Goal: Communication & Community: Participate in discussion

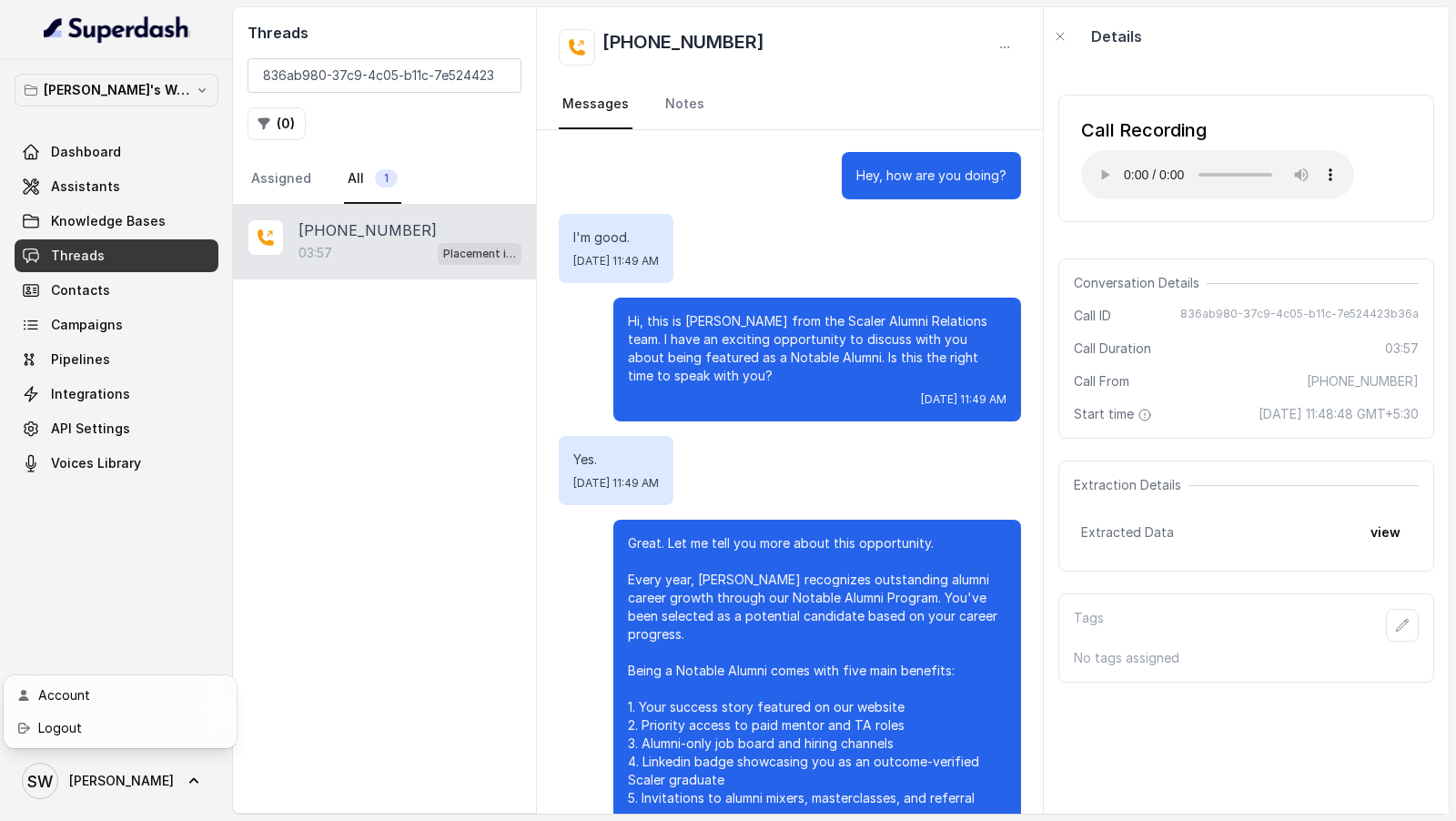
scroll to position [248, 0]
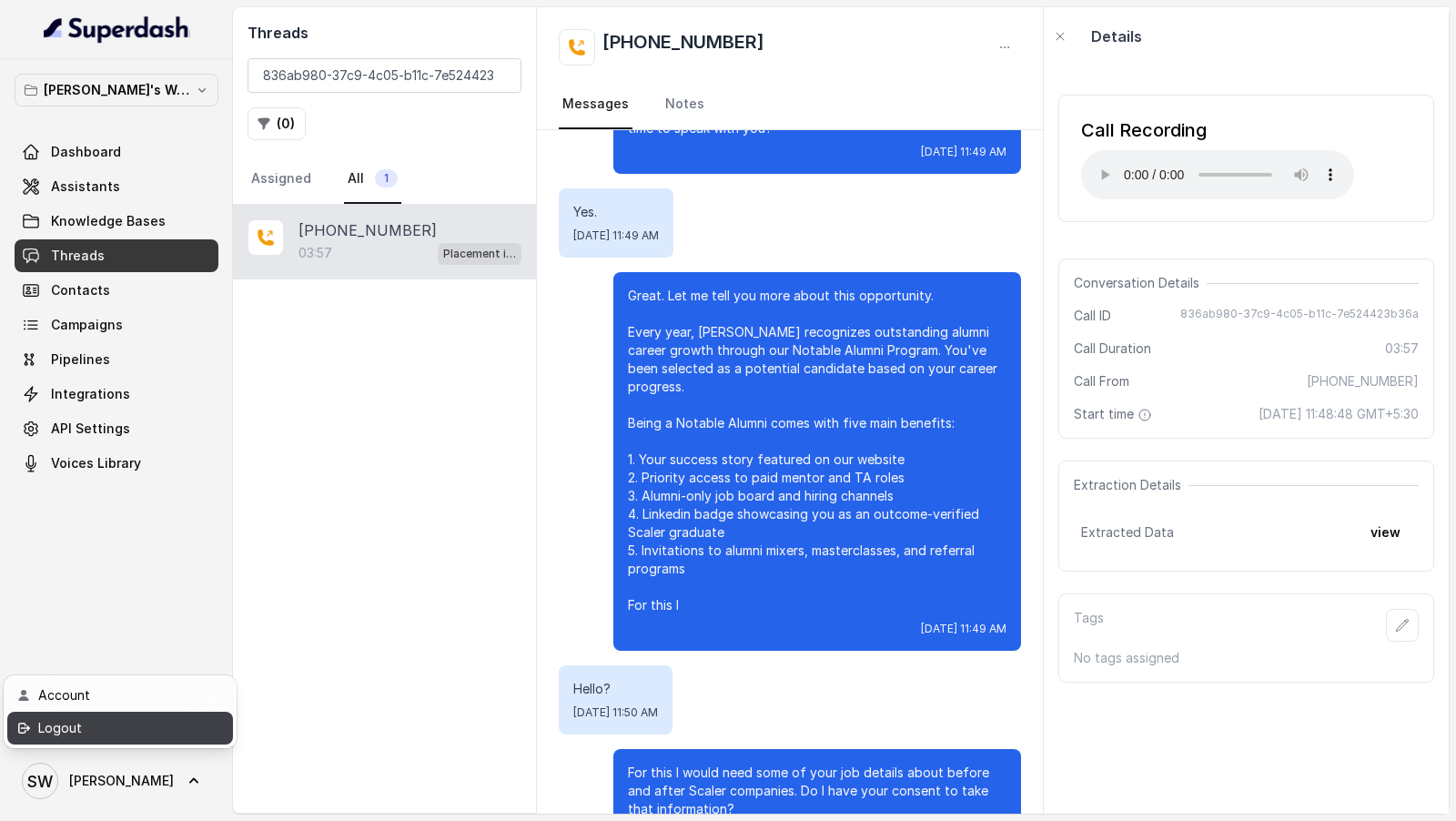
click at [105, 732] on div "Logout" at bounding box center [116, 727] width 155 height 21
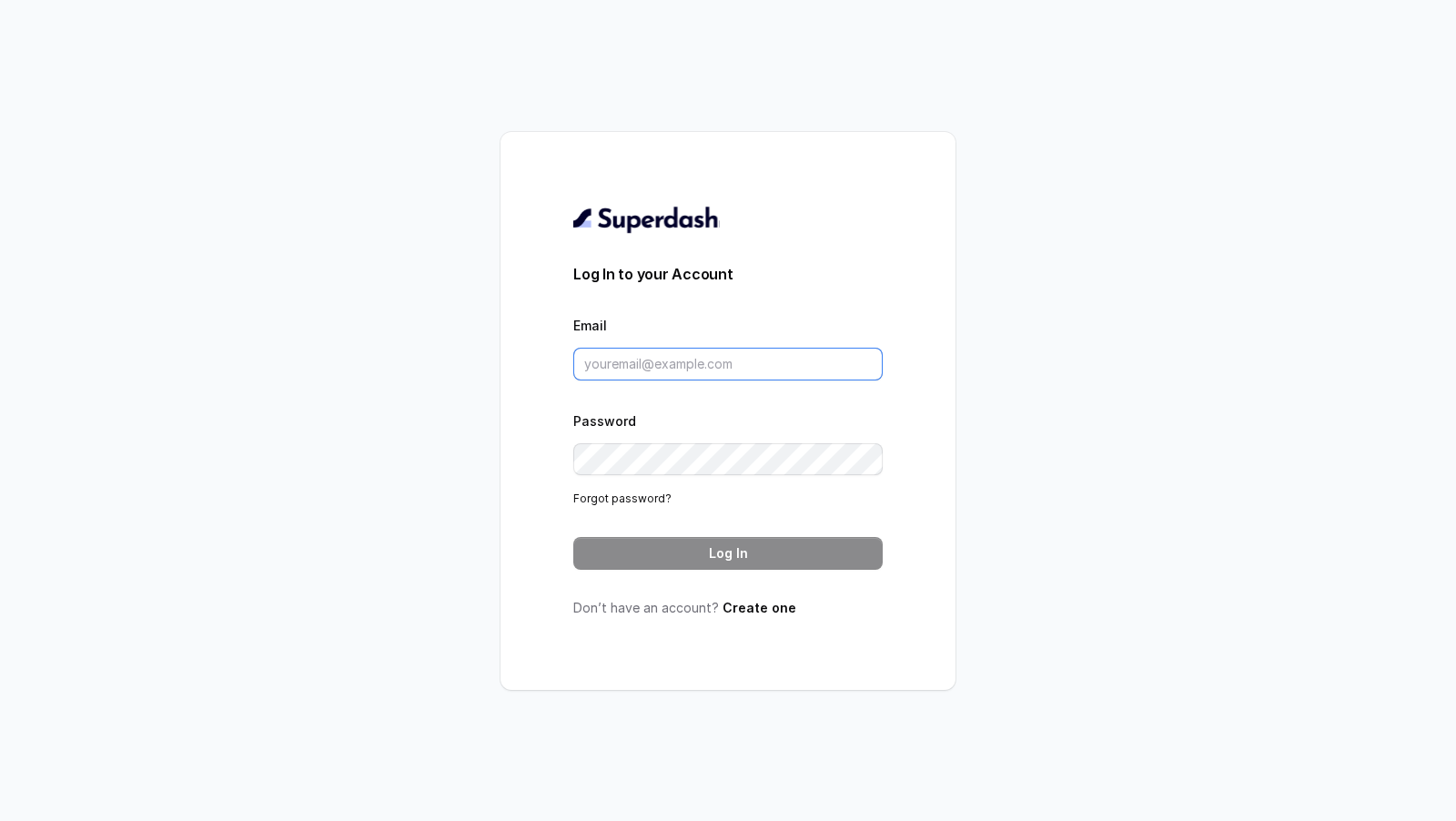
click at [661, 363] on input "Email" at bounding box center [728, 363] width 309 height 33
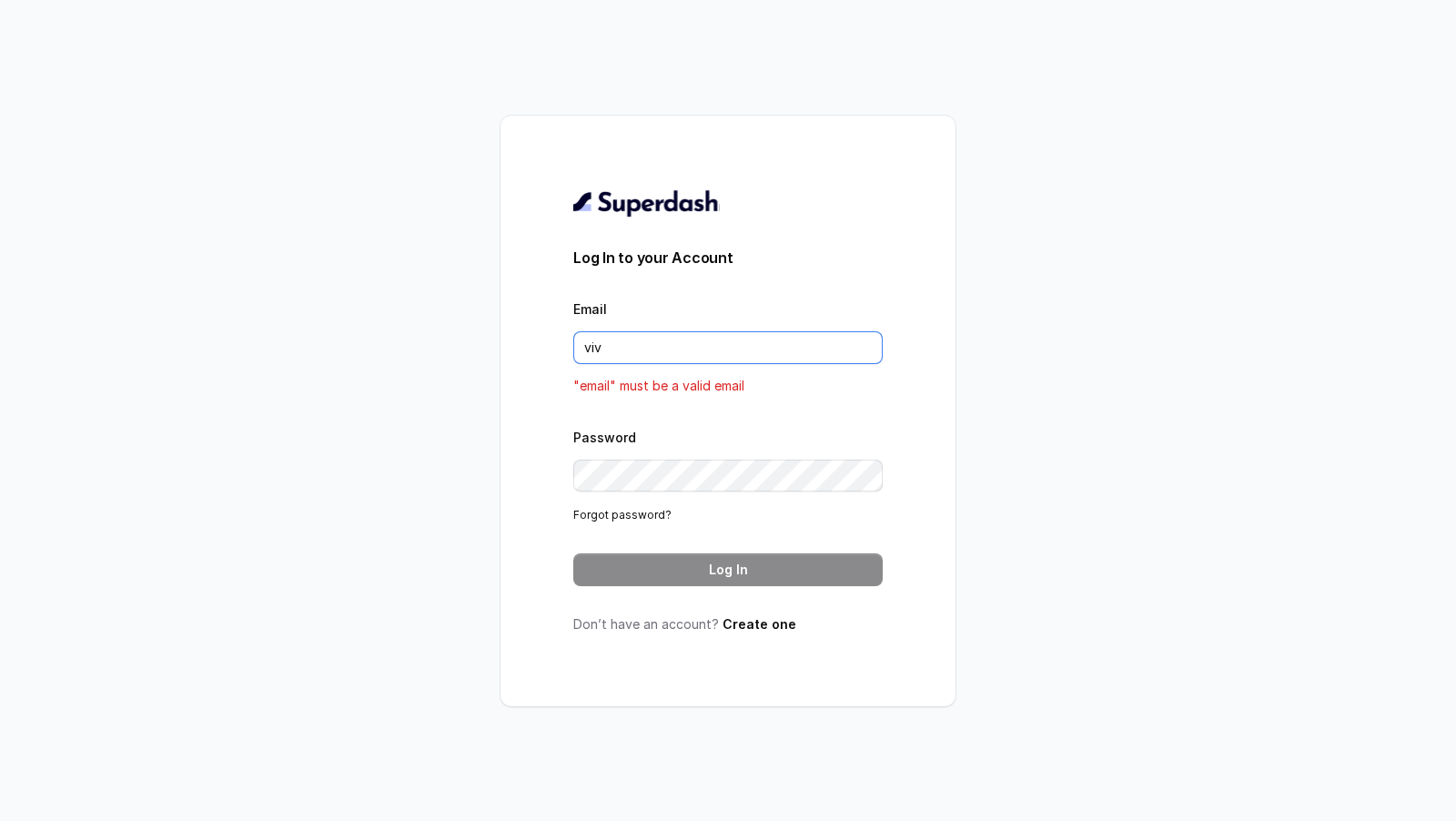
type input "vivek@trysuperdash.com"
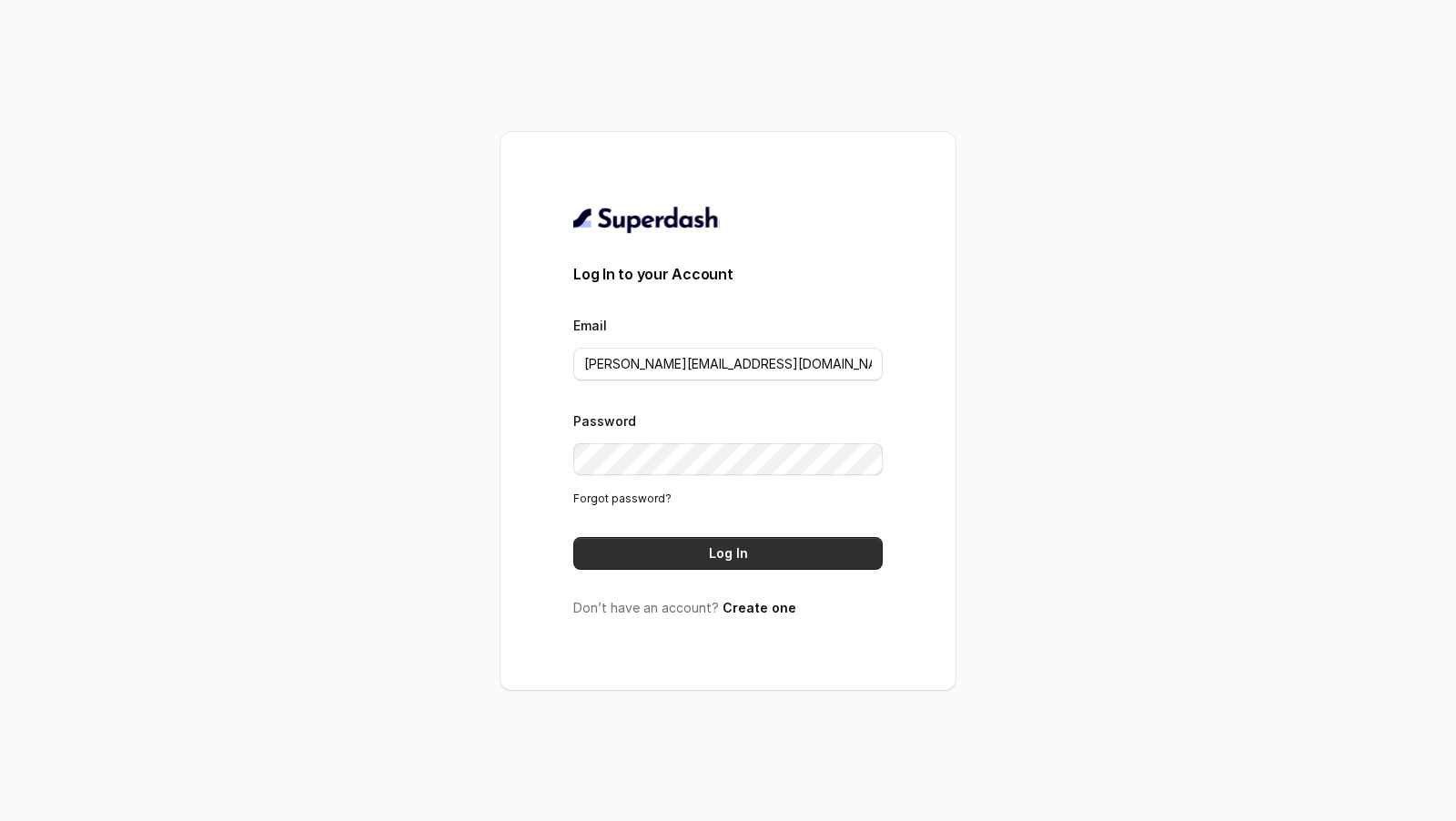
click at [736, 546] on button "Log In" at bounding box center [728, 553] width 309 height 33
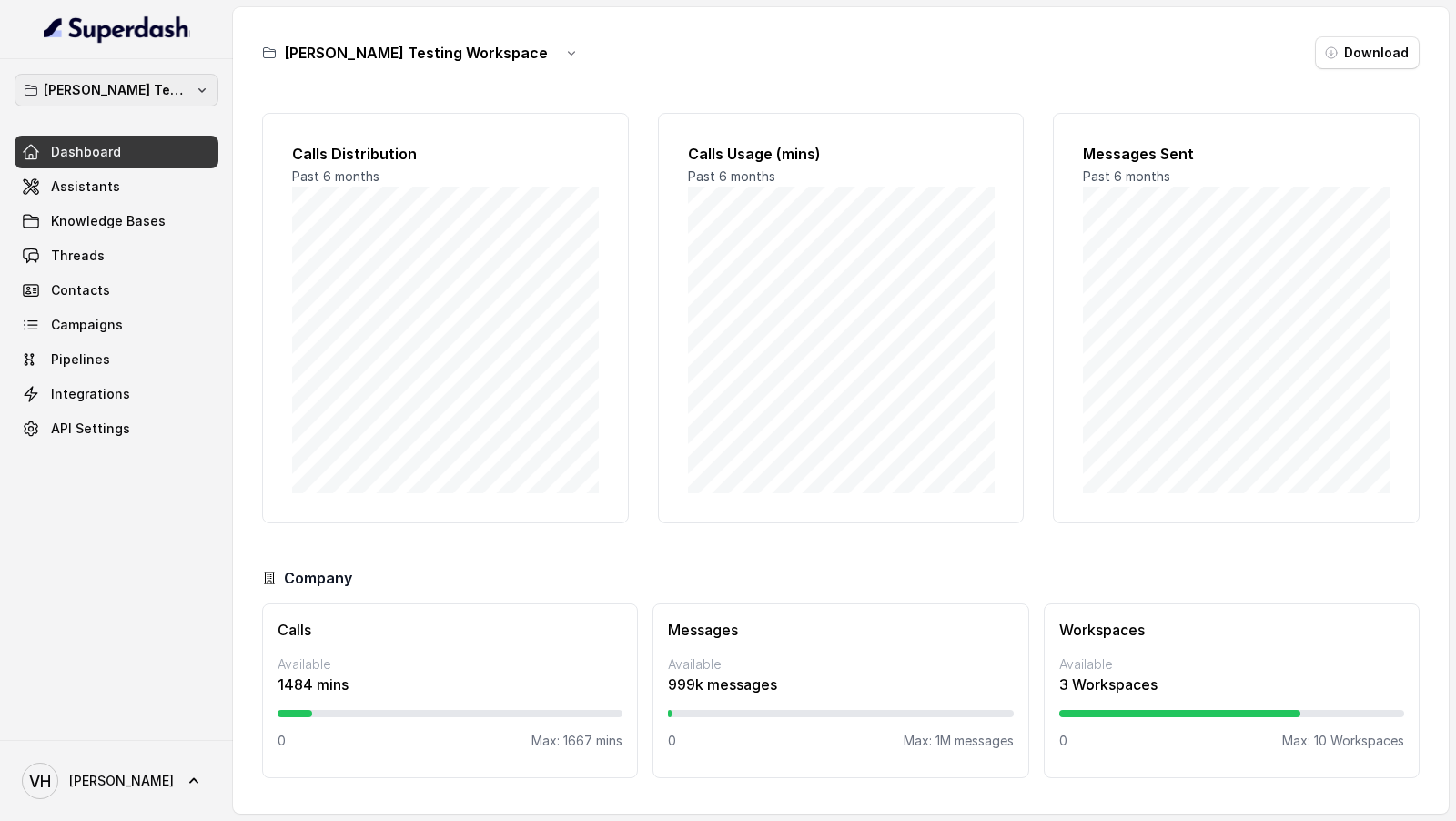
click at [142, 103] on button "[PERSON_NAME] Testing Workspace" at bounding box center [117, 89] width 204 height 33
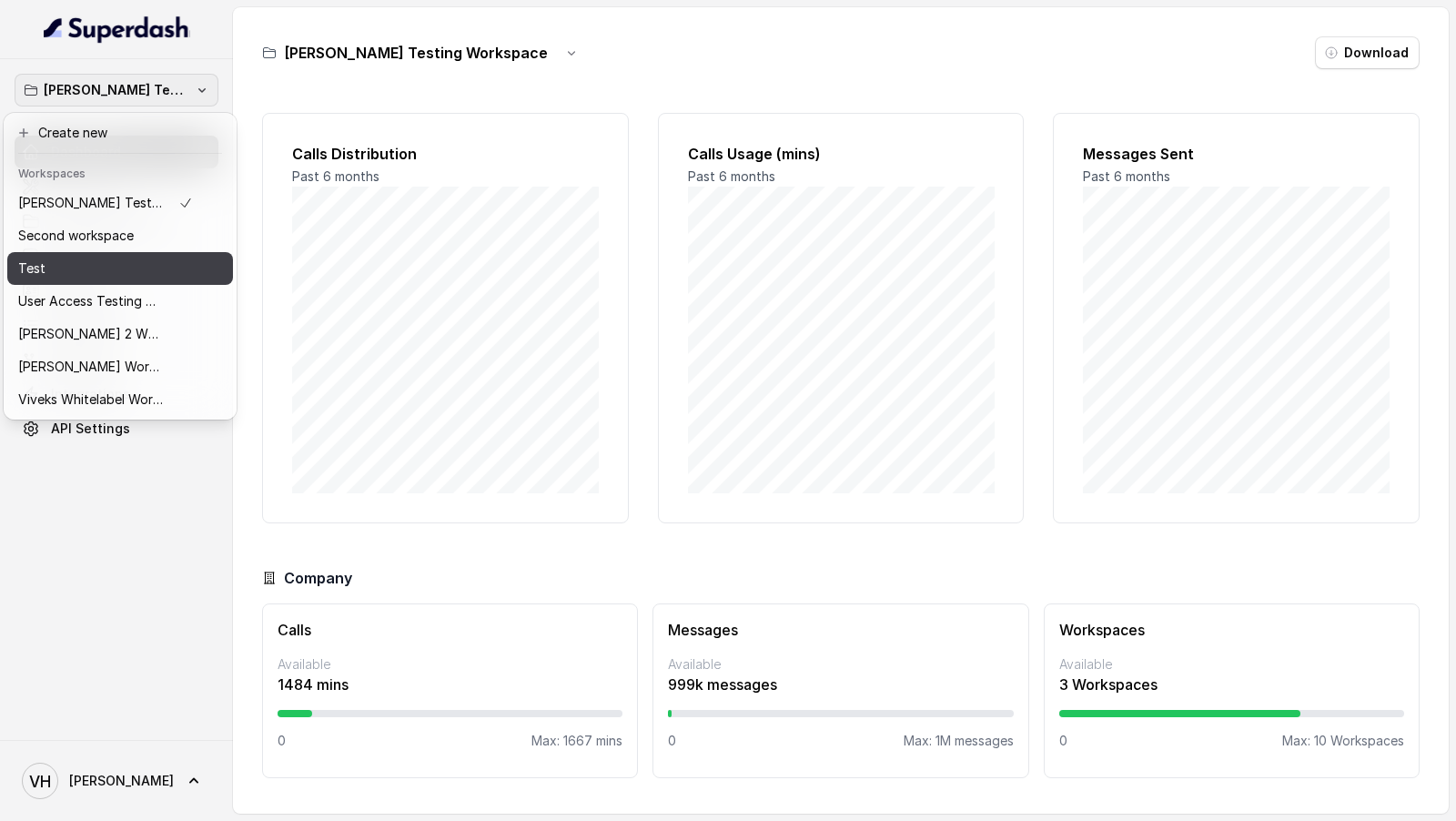
click at [129, 257] on div "Test" at bounding box center [105, 267] width 174 height 21
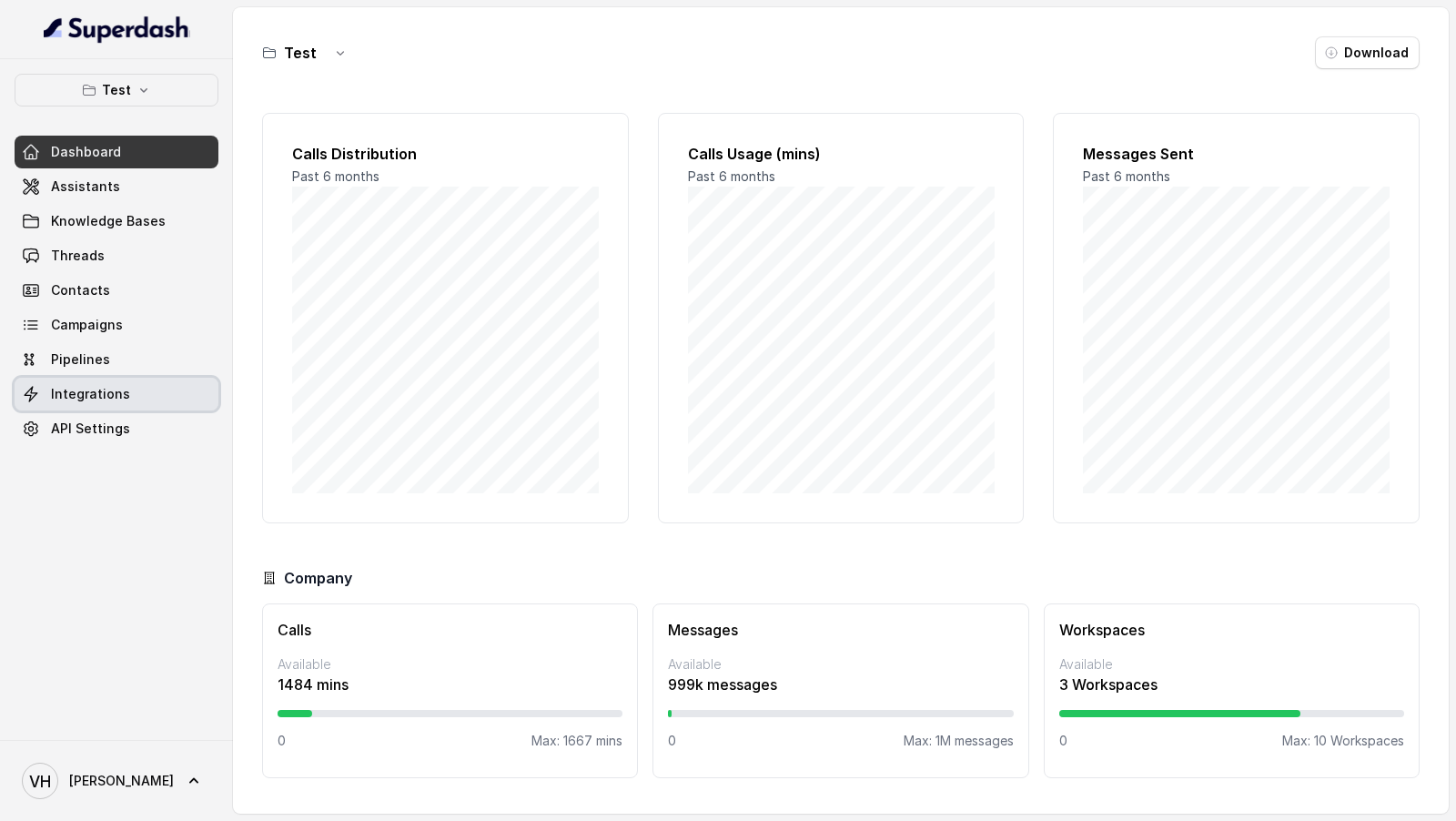
click at [113, 398] on span "Integrations" at bounding box center [90, 394] width 79 height 19
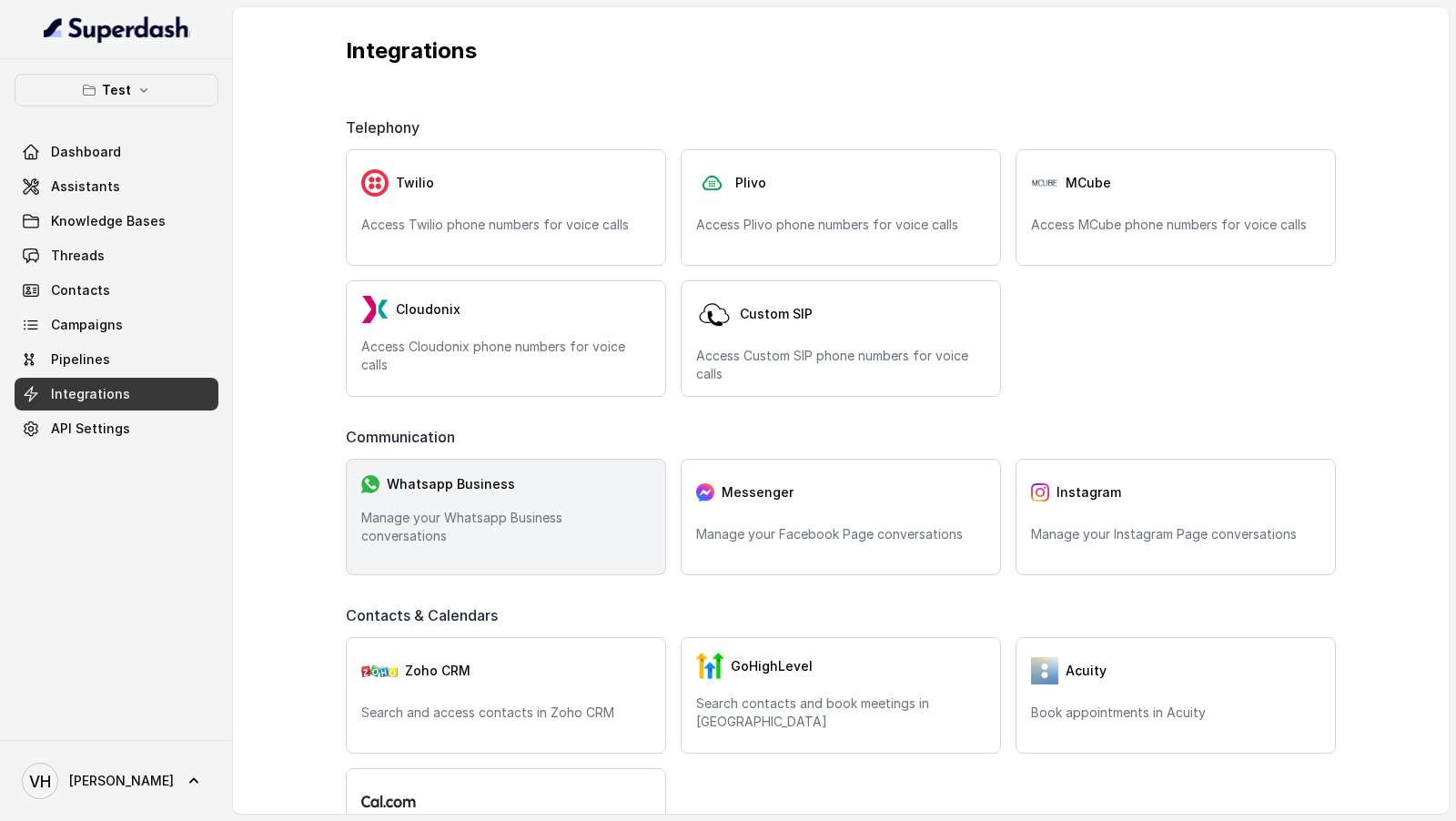
click at [473, 517] on div "Whatsapp Business Manage your Whatsapp Business conversations" at bounding box center [506, 516] width 321 height 116
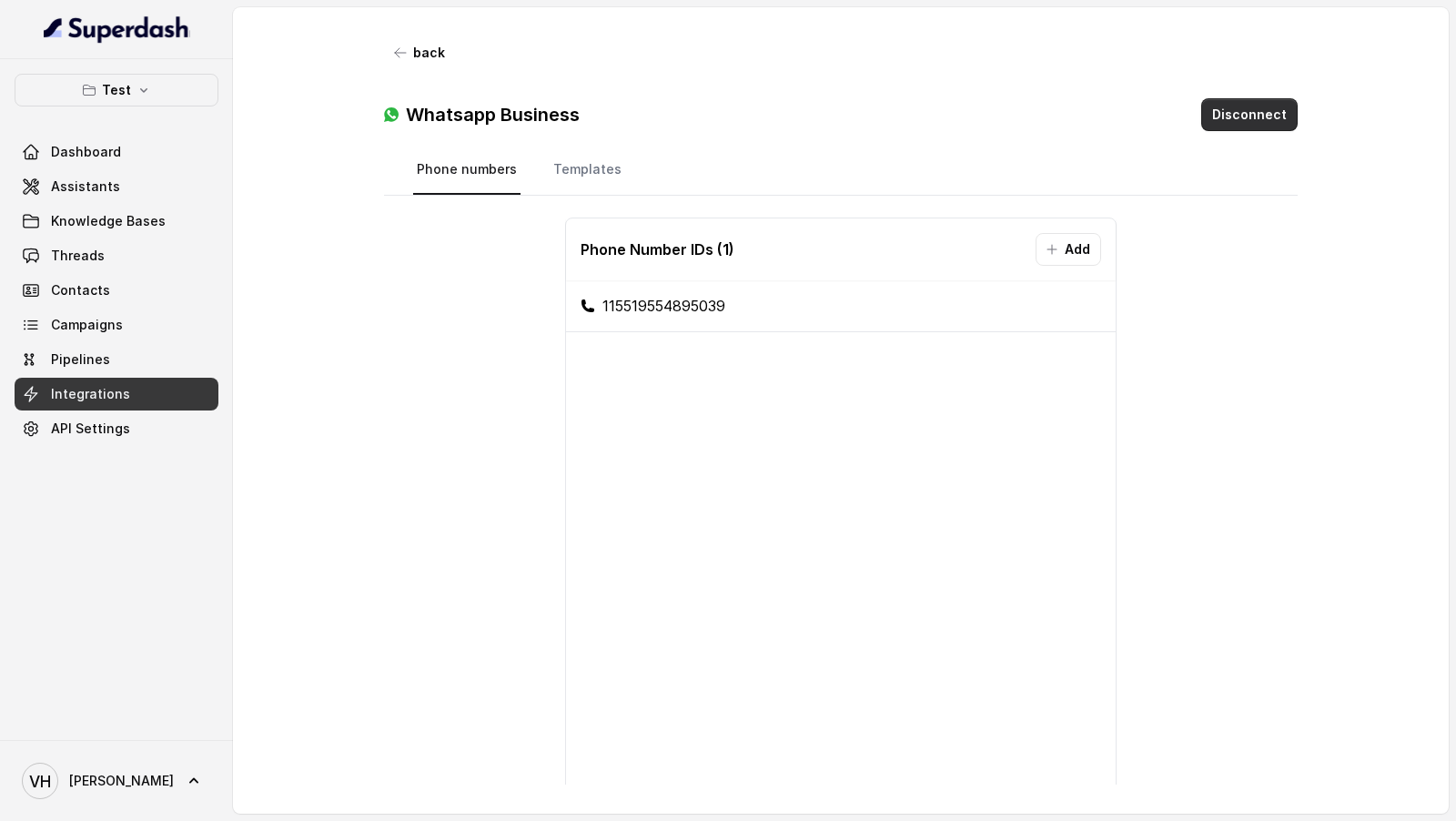
click at [1241, 127] on button "Disconnect" at bounding box center [1249, 114] width 96 height 33
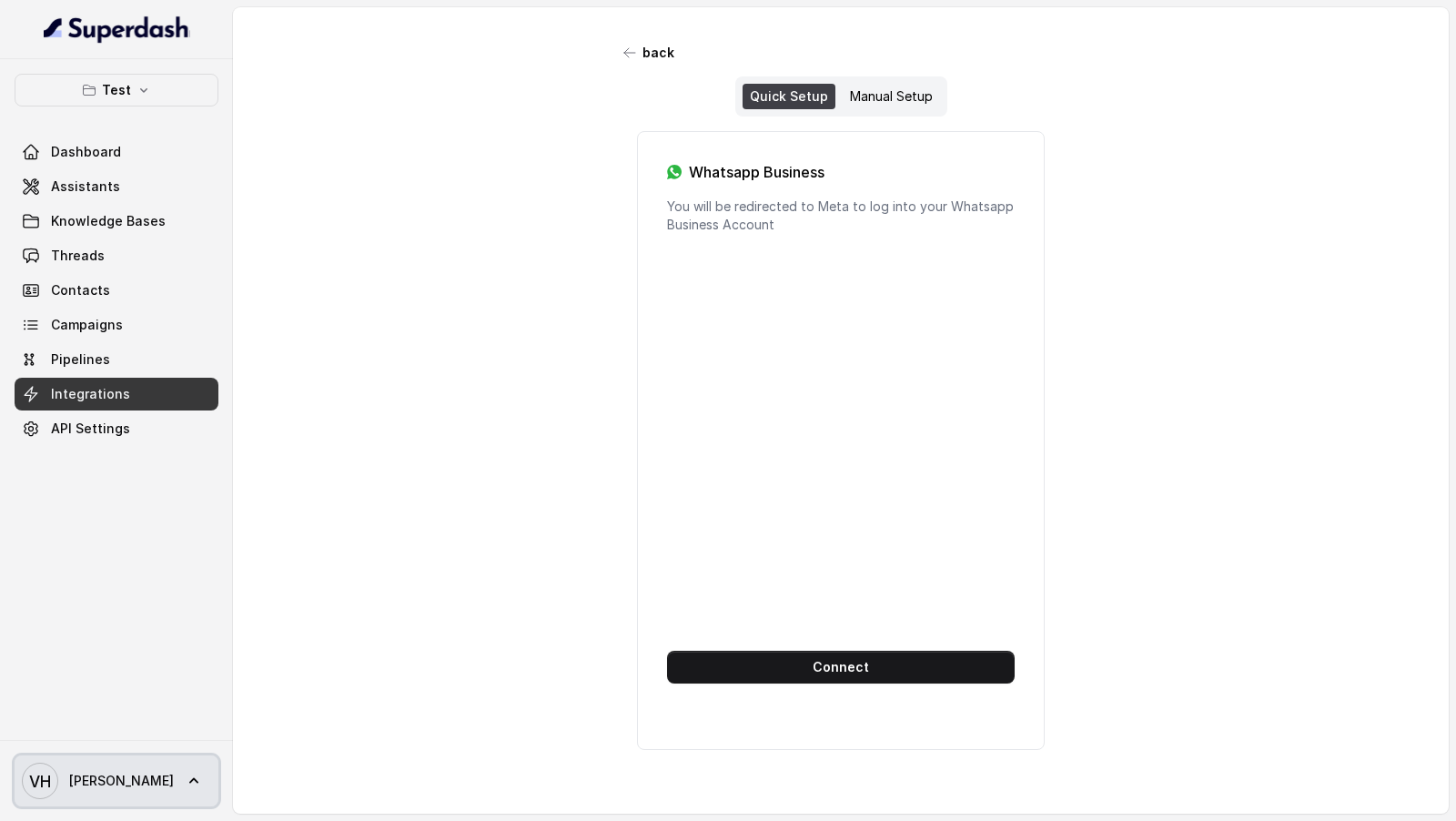
drag, startPoint x: 117, startPoint y: 763, endPoint x: 130, endPoint y: 747, distance: 20.6
click at [117, 763] on link "VH Vivek" at bounding box center [117, 780] width 204 height 51
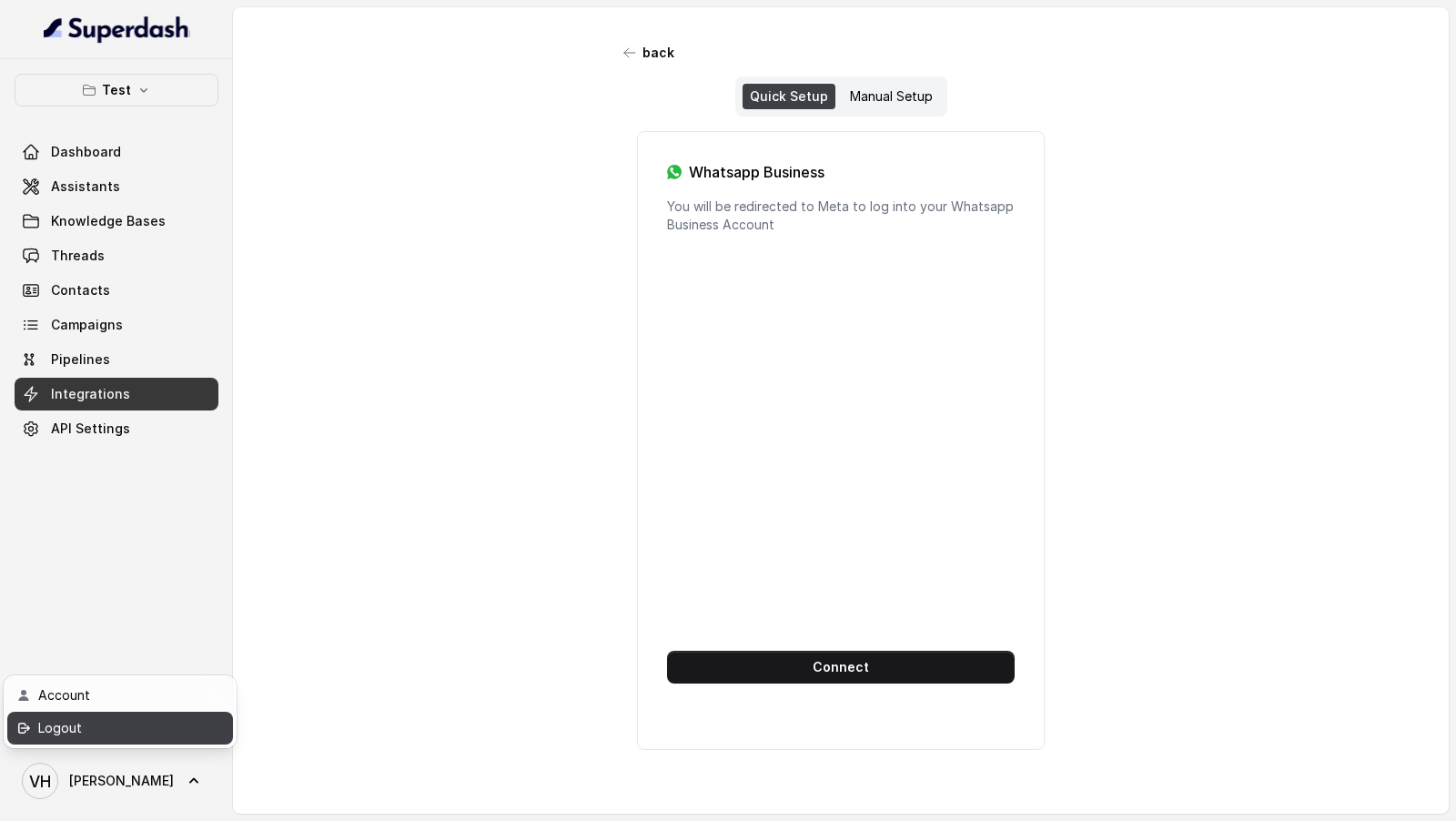
click at [175, 718] on div "Logout" at bounding box center [116, 727] width 155 height 21
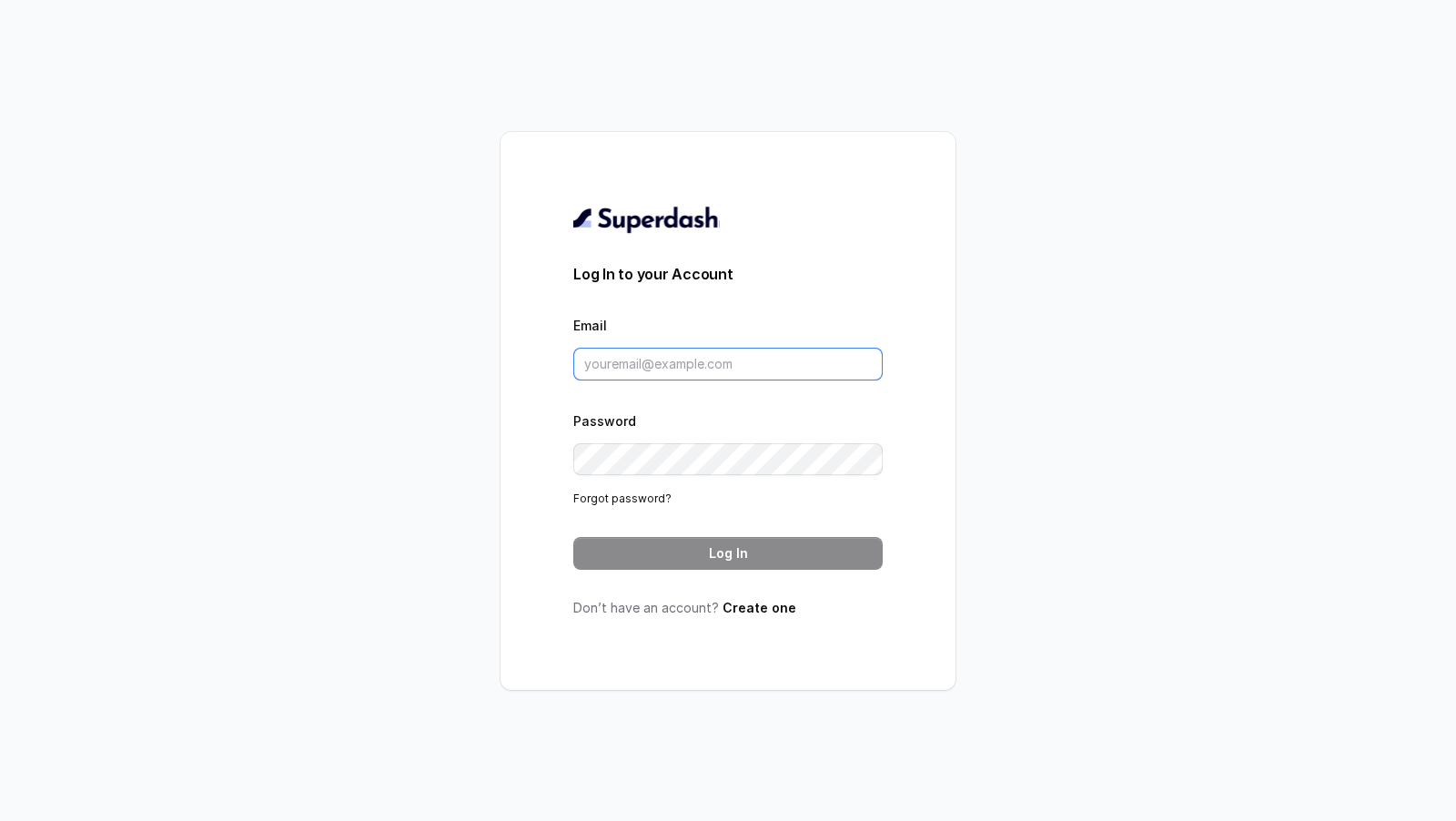
click at [670, 368] on input "Email" at bounding box center [728, 363] width 309 height 33
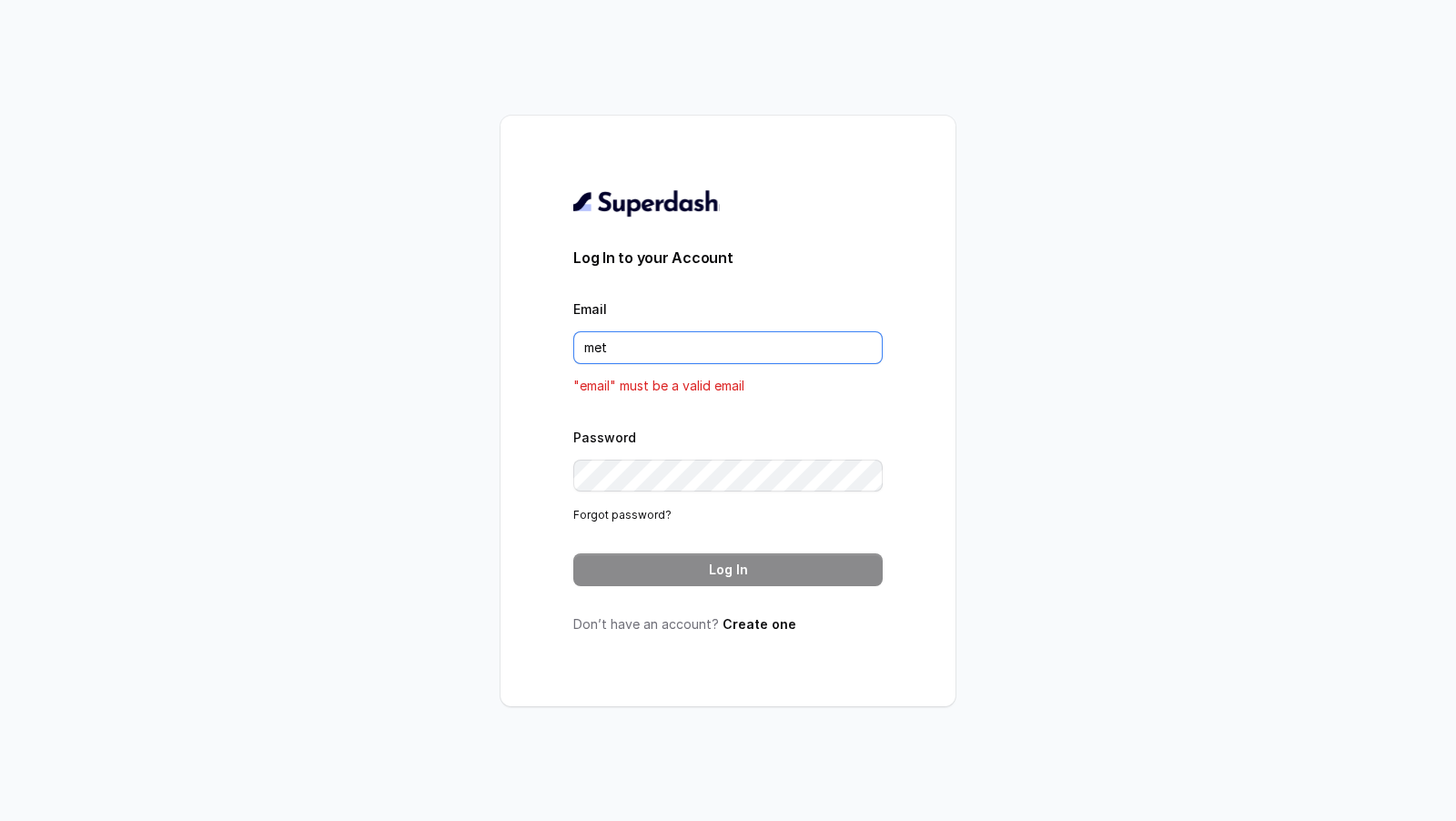
type input "metodofespa@gmail.com"
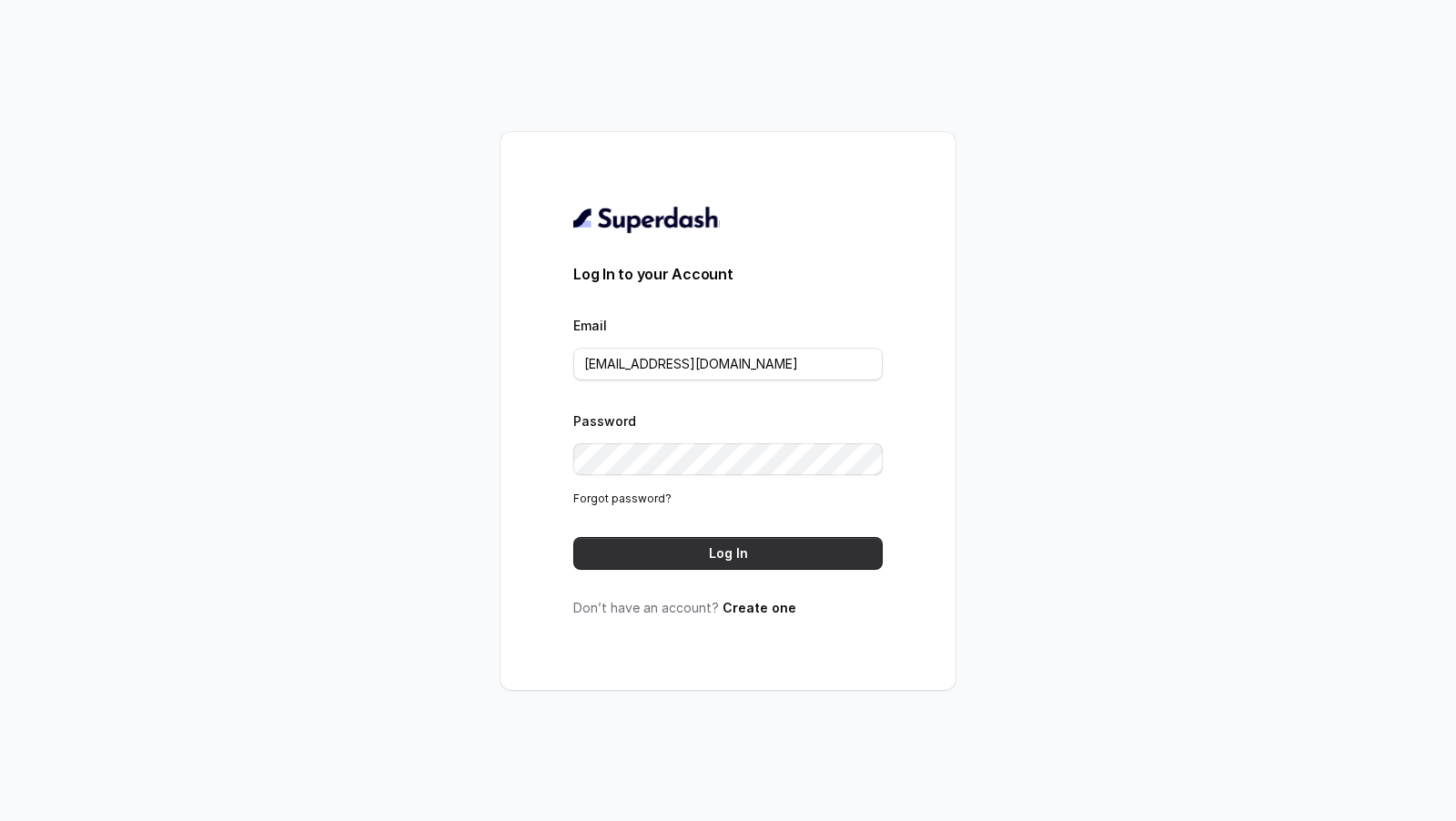
click at [696, 542] on button "Log In" at bounding box center [728, 553] width 309 height 33
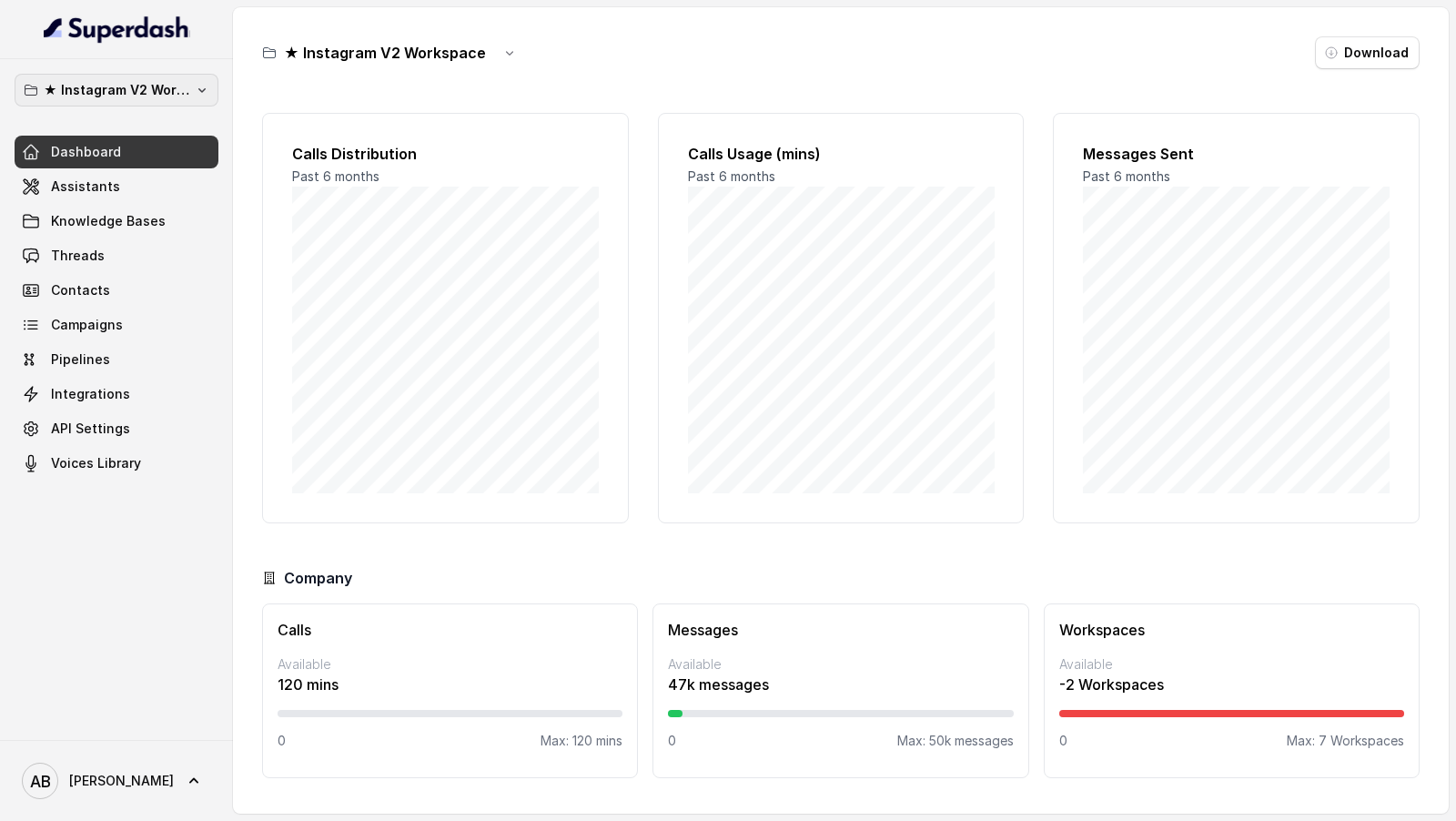
click at [127, 89] on p "★ Instagram V2 Workspace" at bounding box center [117, 89] width 145 height 21
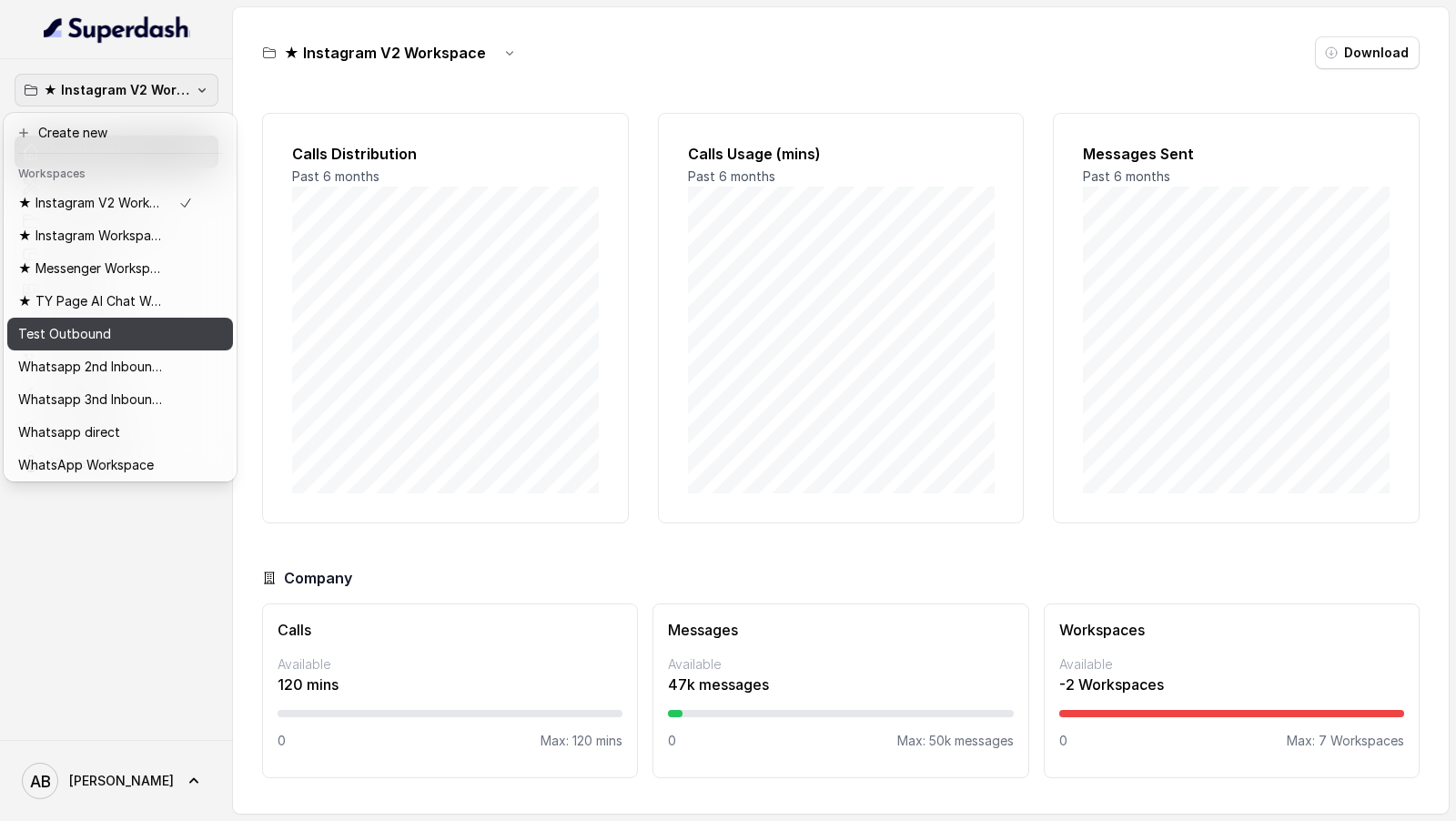
click at [138, 330] on div "Test Outbound" at bounding box center [105, 334] width 174 height 21
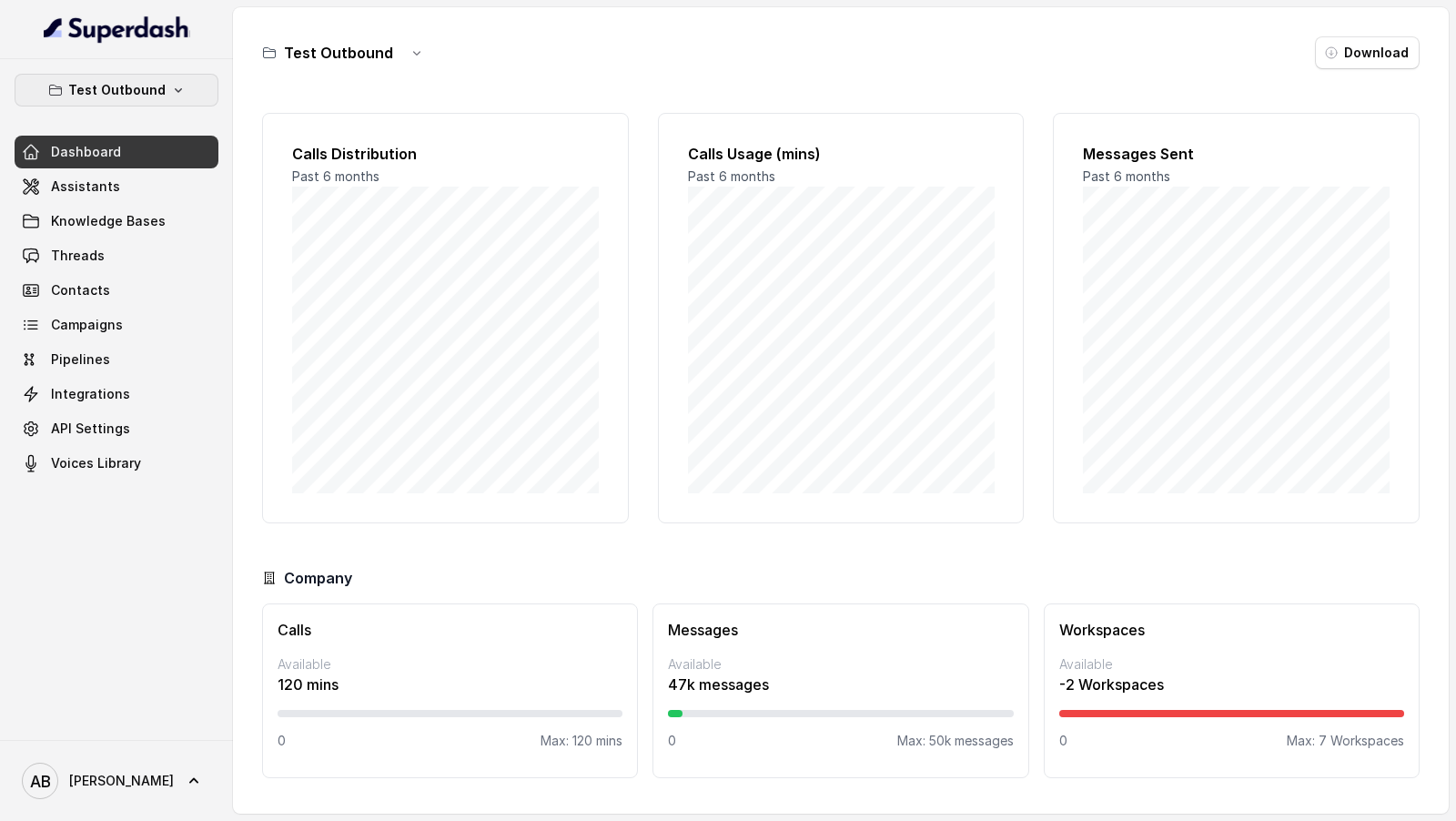
click at [172, 88] on icon "button" at bounding box center [179, 90] width 15 height 15
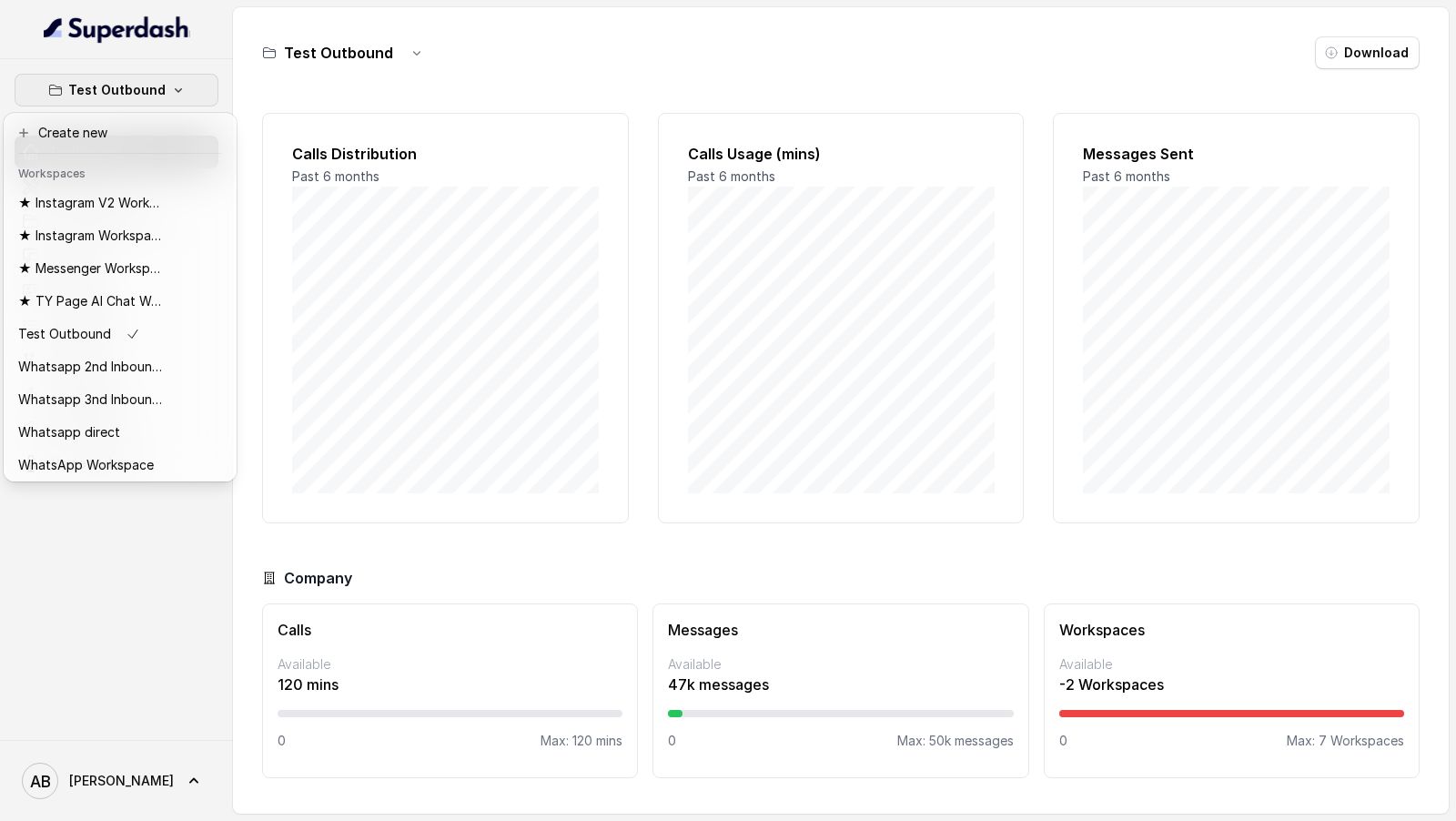
click at [386, 243] on div "Test Outbound Dashboard Assistants Knowledge Bases Threads Contacts Campaigns P…" at bounding box center [728, 410] width 1456 height 821
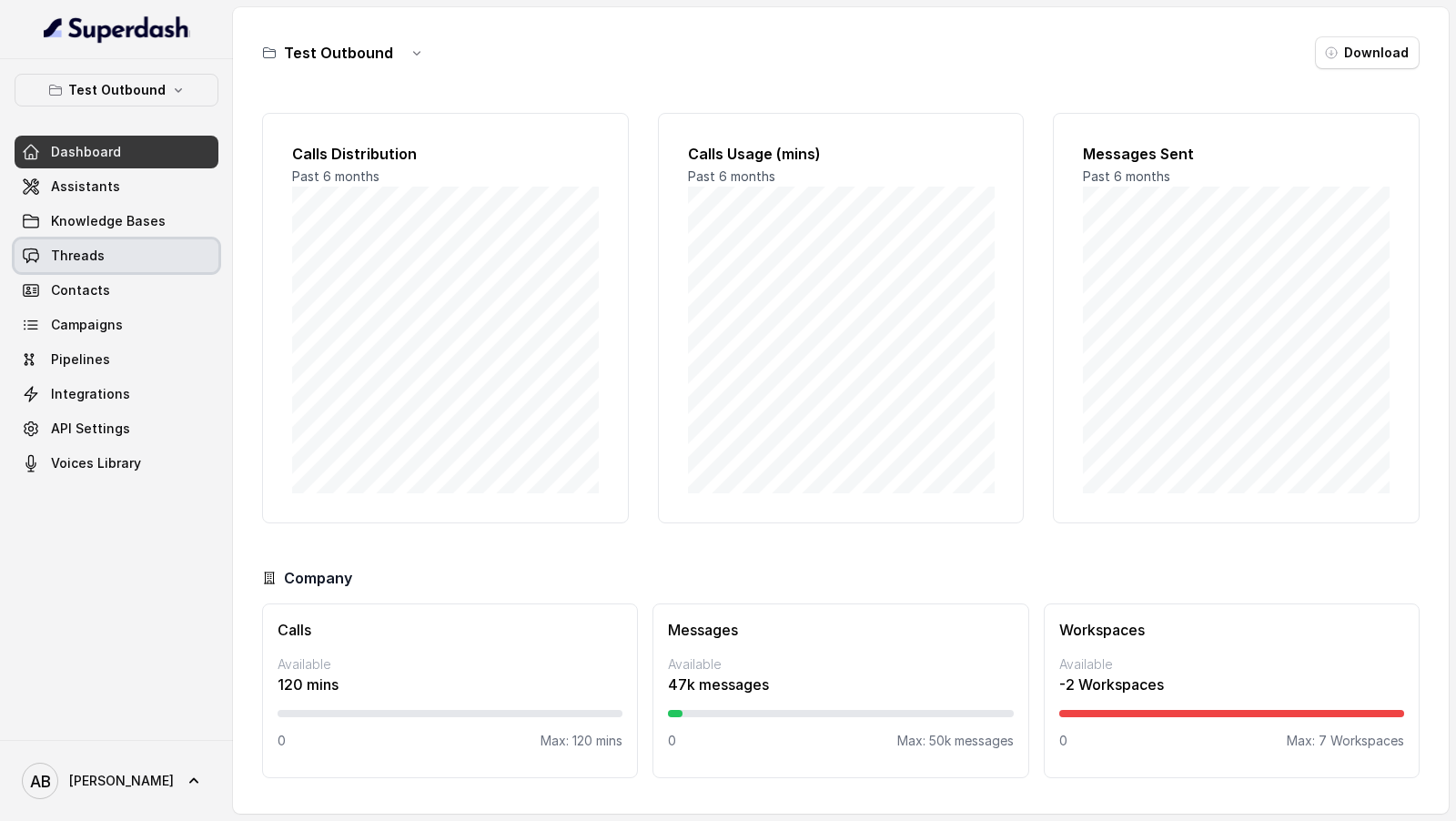
click at [99, 247] on span "Threads" at bounding box center [78, 256] width 54 height 19
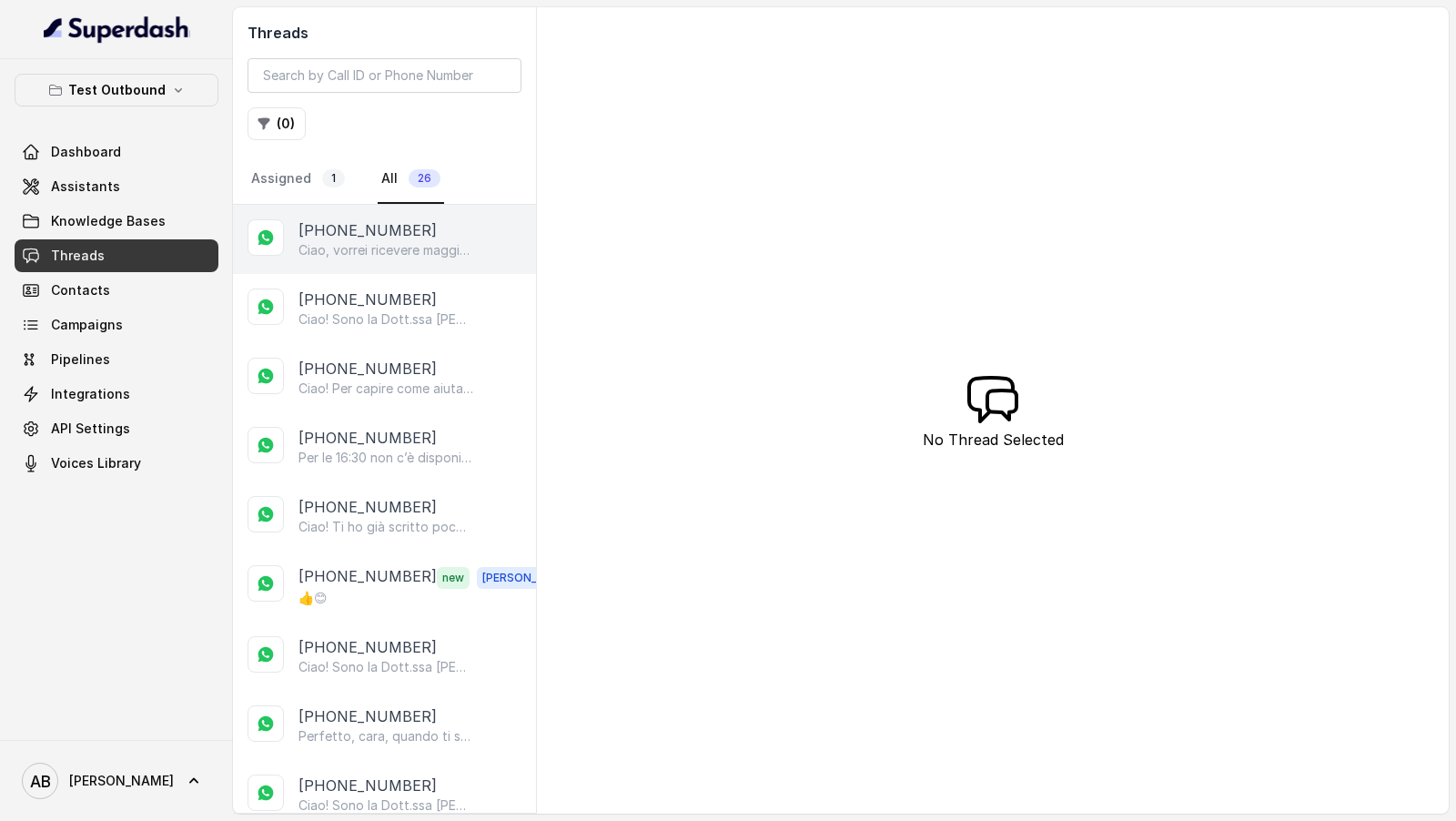
click at [405, 253] on p "Ciao, vorrei ricevere maggiori informazioni e il regalo in omaggio sulla libert…" at bounding box center [385, 251] width 174 height 19
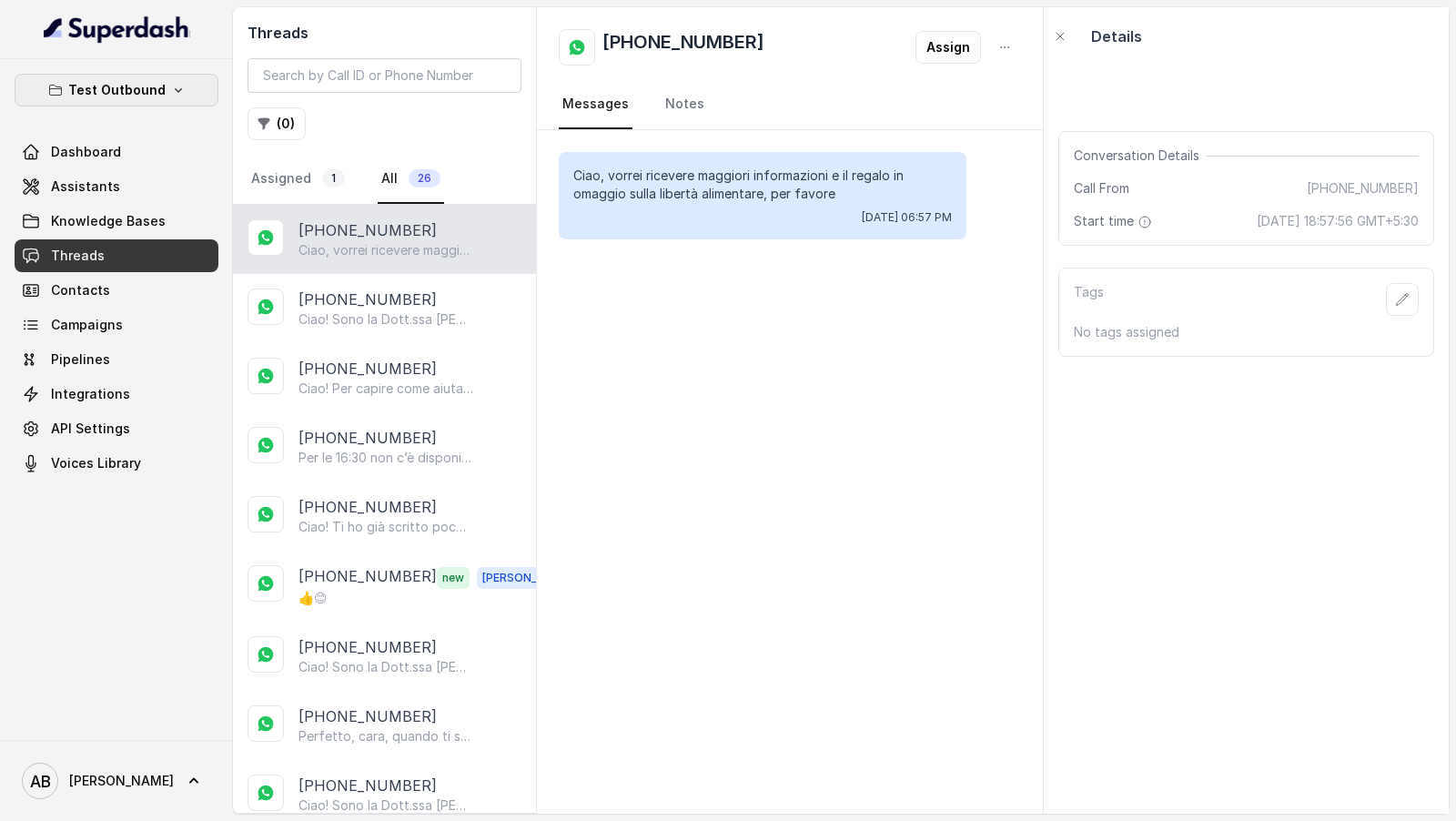
click at [183, 76] on button "Test Outbound" at bounding box center [117, 89] width 204 height 33
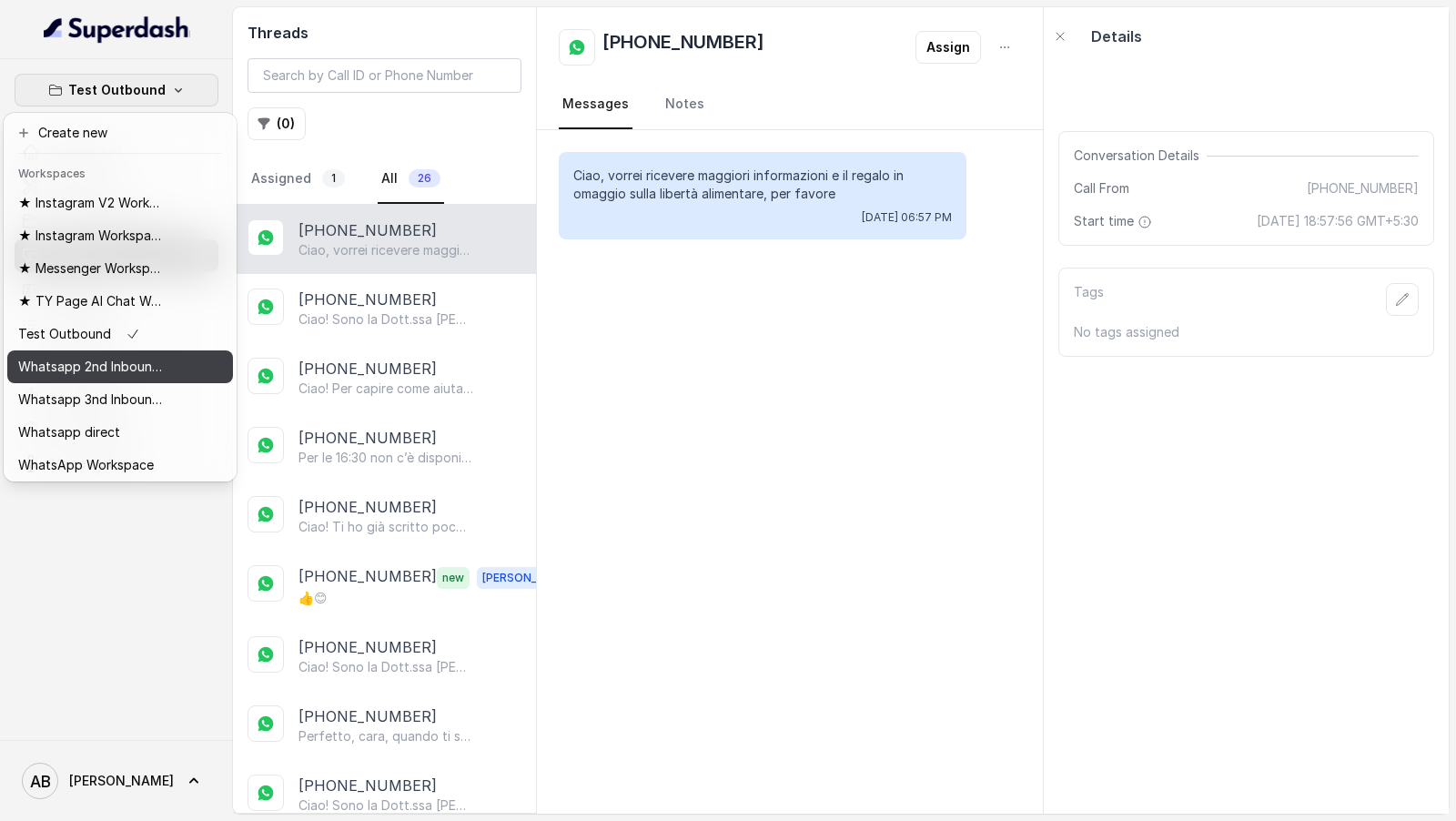
click at [109, 363] on p "Whatsapp 2nd Inbound BM5" at bounding box center [91, 366] width 145 height 21
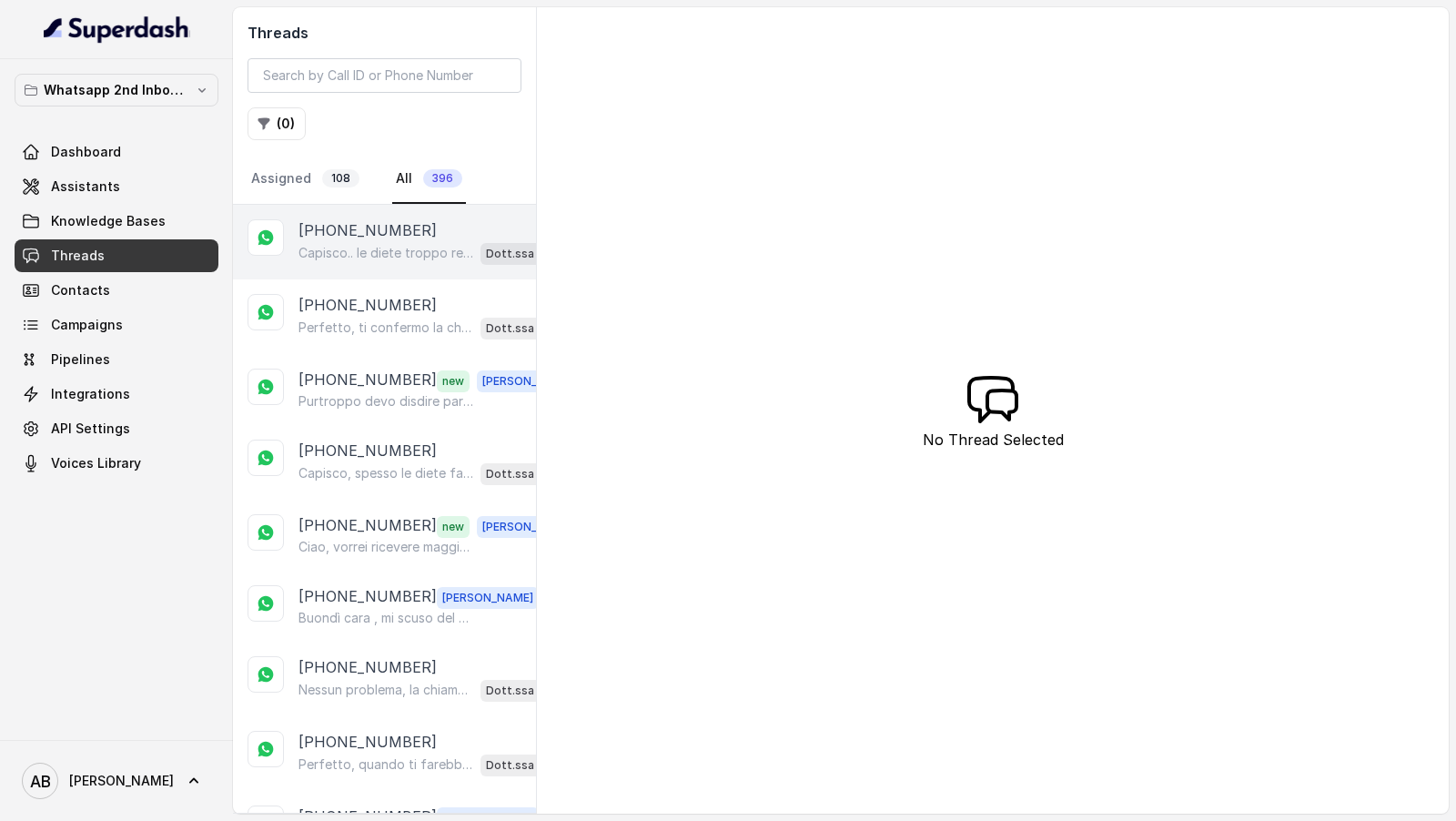
click at [332, 227] on p "+393403178840" at bounding box center [367, 229] width 138 height 21
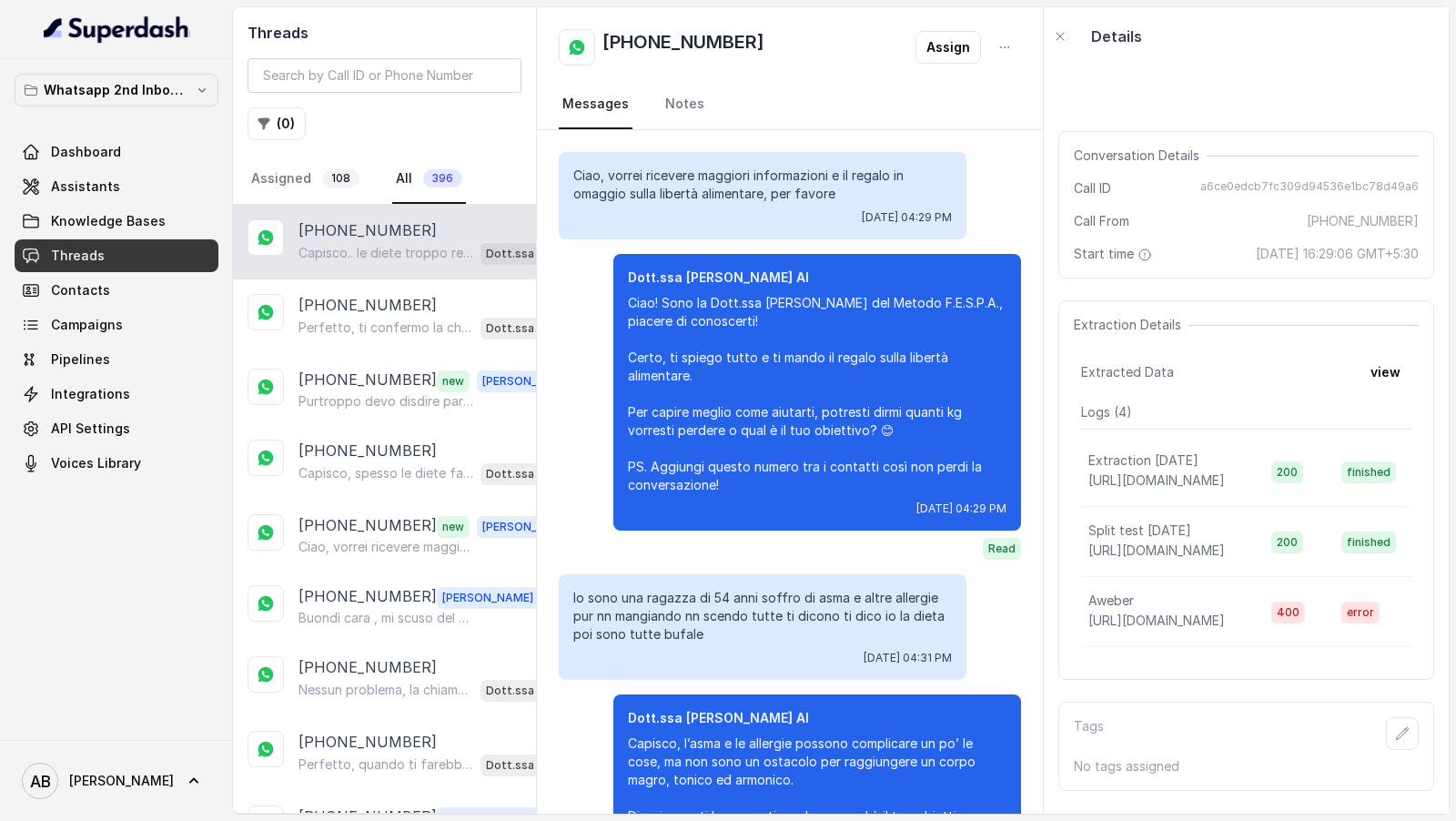
scroll to position [905, 0]
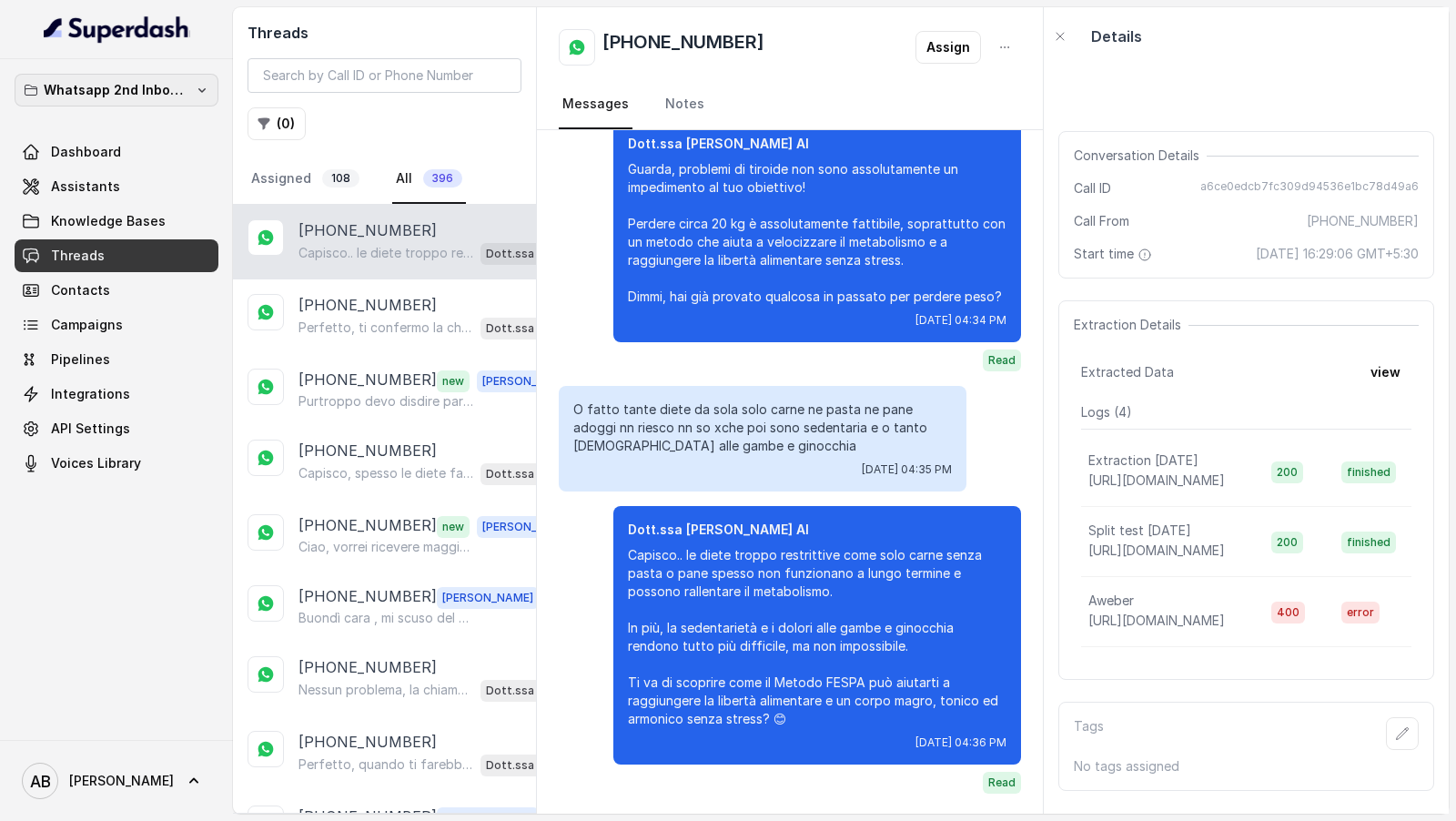
click at [138, 76] on button "Whatsapp 2nd Inbound BM5" at bounding box center [117, 89] width 204 height 33
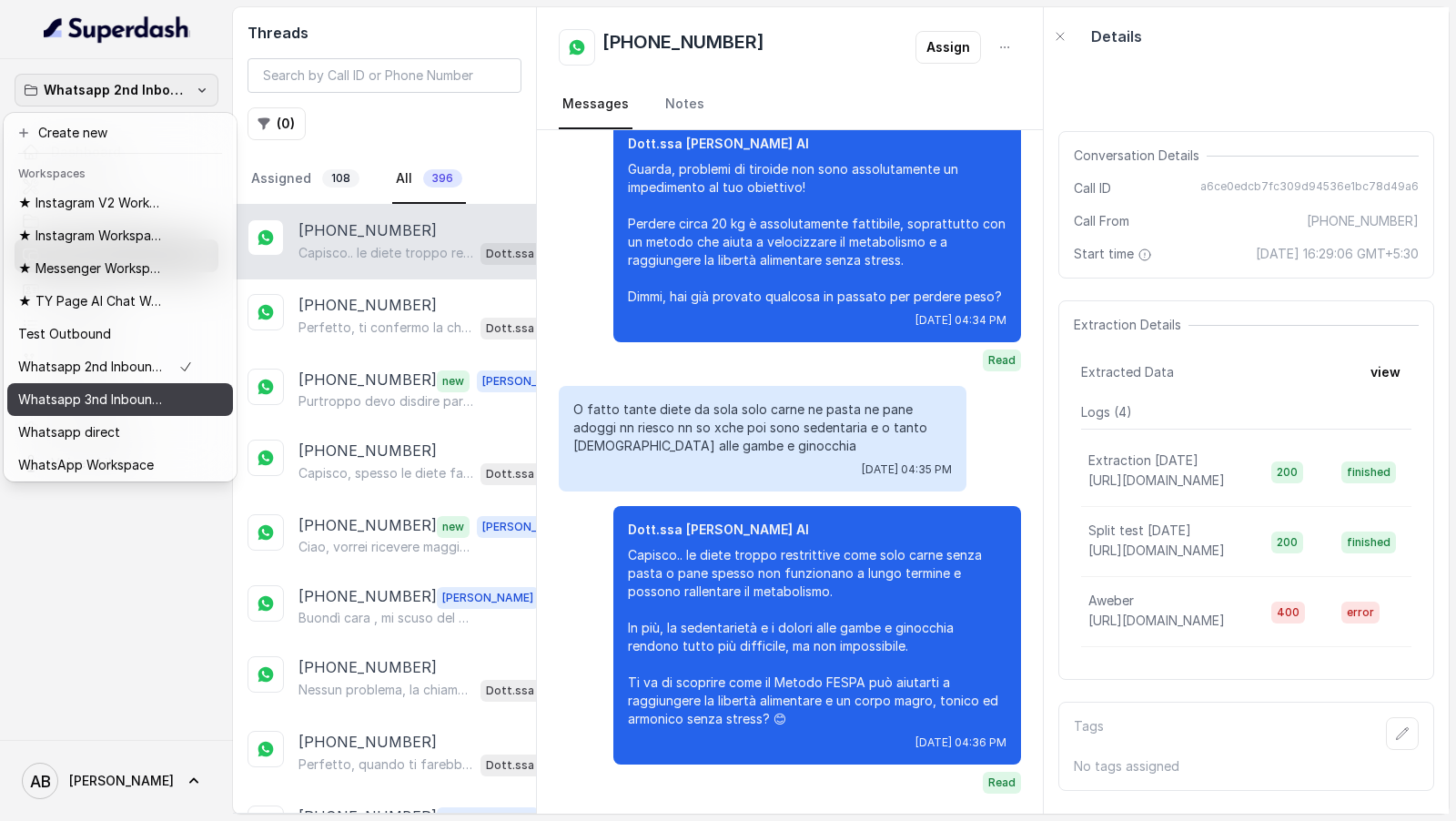
click at [157, 398] on p "Whatsapp 3nd Inbound BM5" at bounding box center [91, 399] width 145 height 21
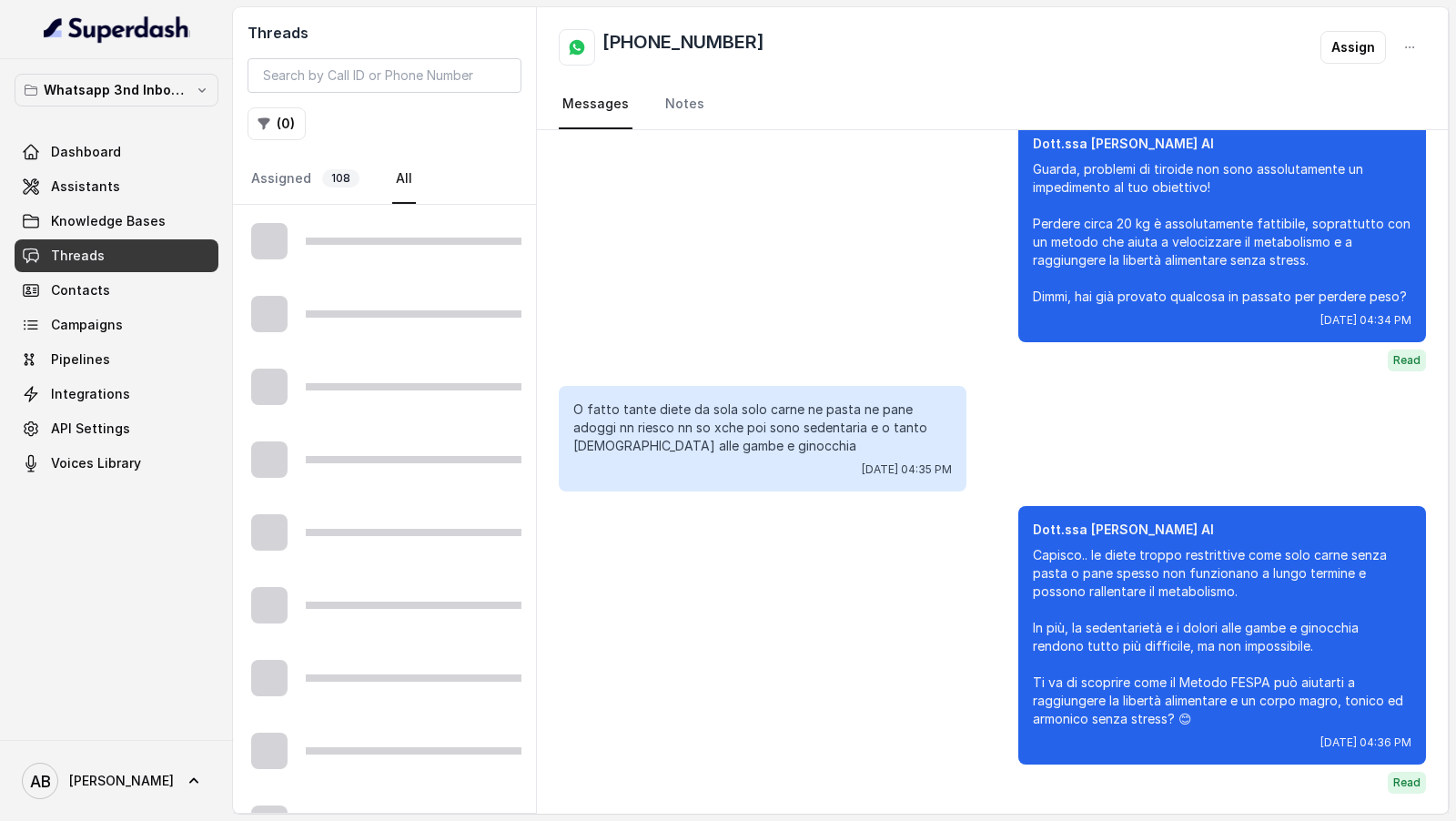
scroll to position [803, 0]
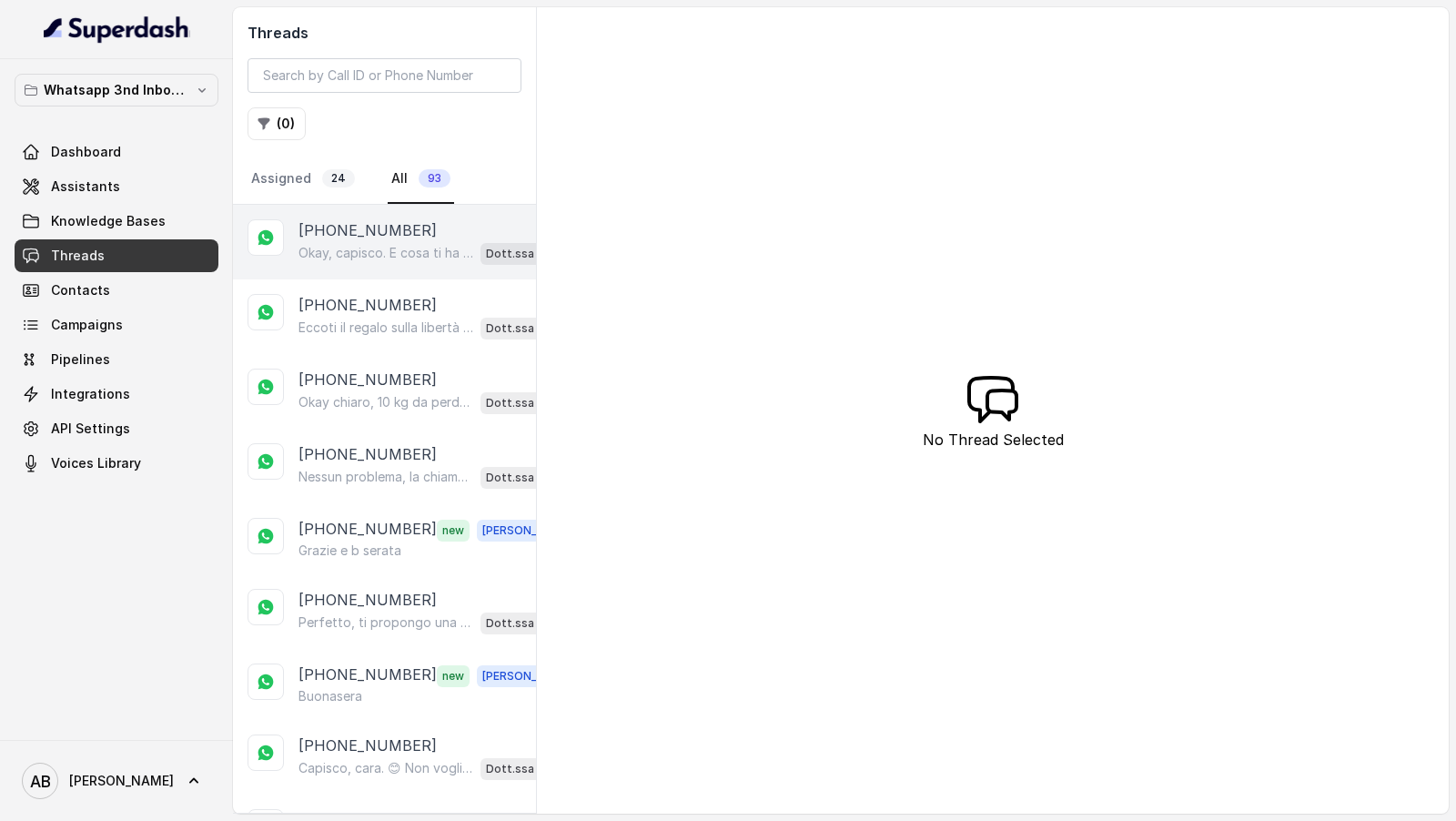
click at [412, 254] on p "Okay, capisco. E cosa ti ha spinto a chiedere informazioni sul Metodo FESPA pro…" at bounding box center [385, 253] width 174 height 19
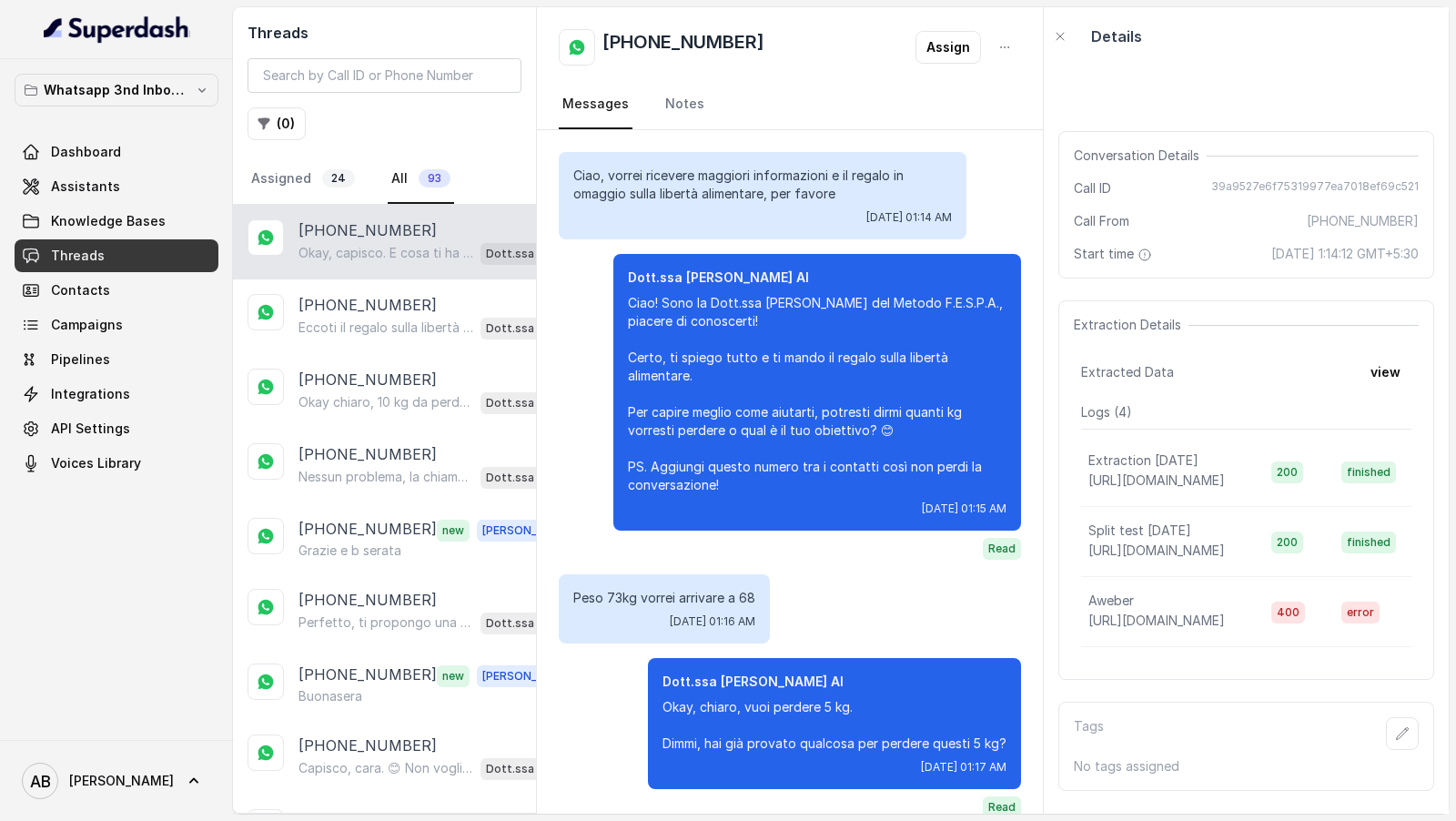
scroll to position [301, 0]
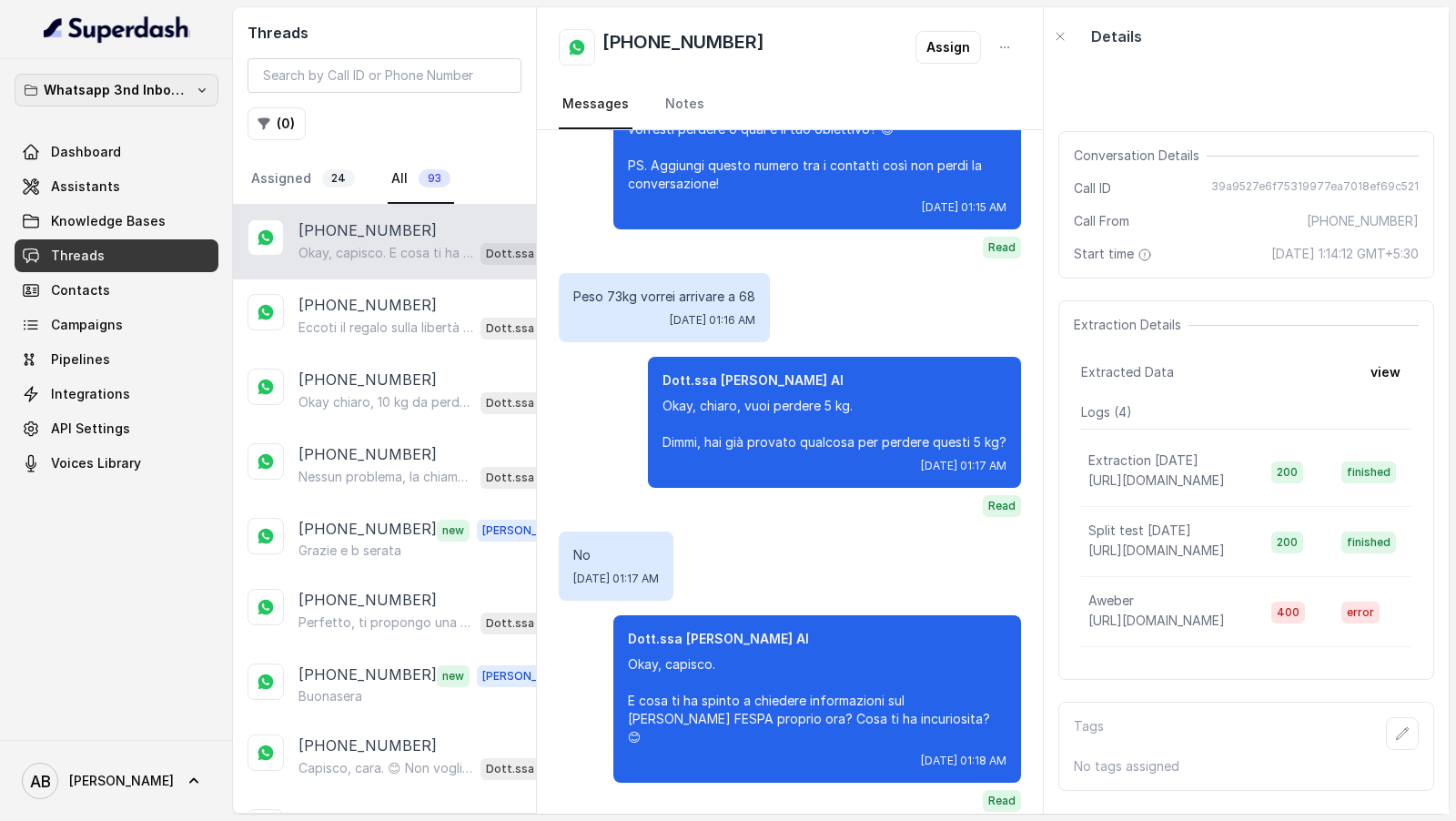
click at [182, 93] on p "Whatsapp 3nd Inbound BM5" at bounding box center [117, 89] width 145 height 21
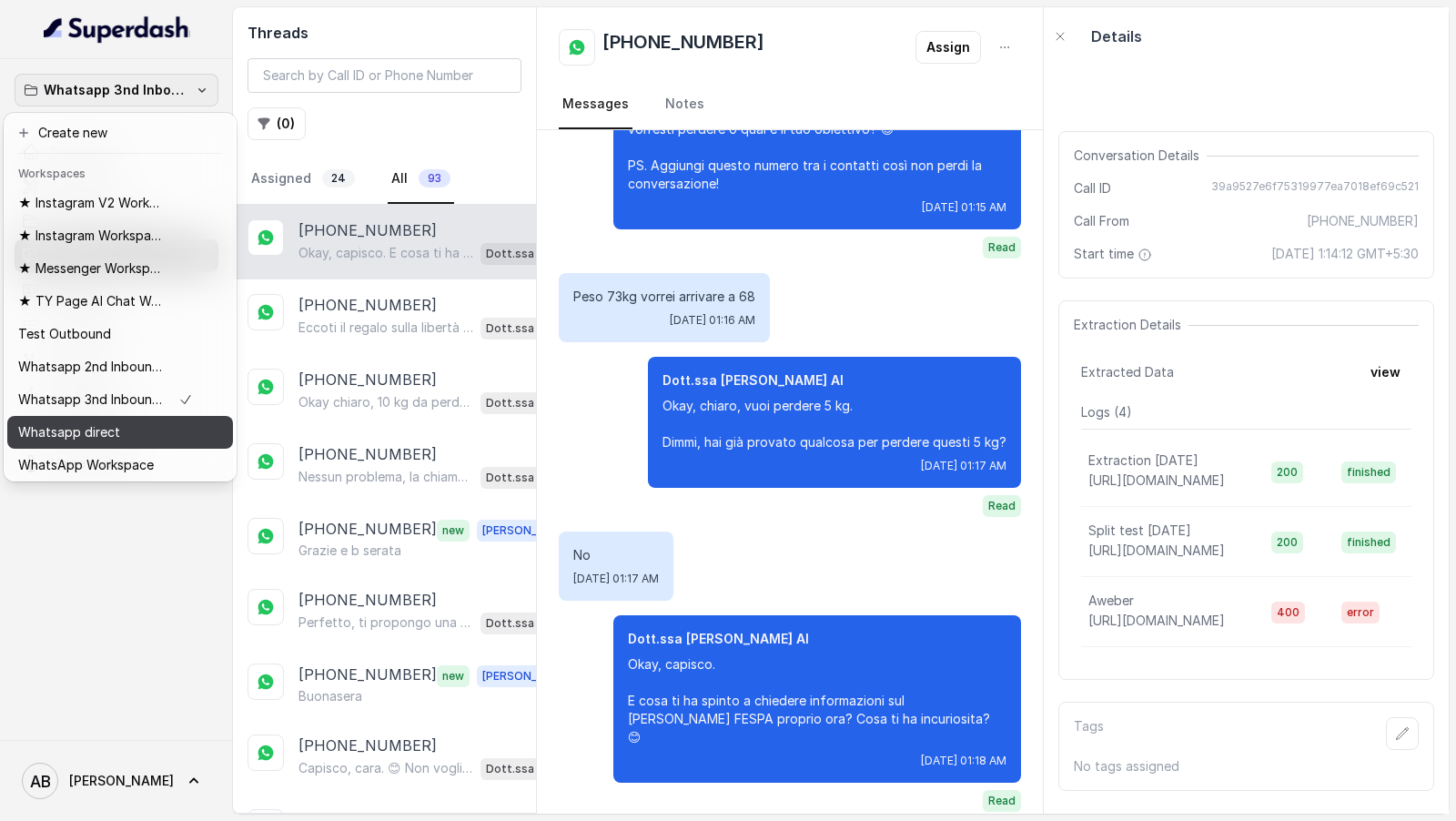
click at [128, 428] on div "Whatsapp direct" at bounding box center [105, 431] width 174 height 21
